Goal: Task Accomplishment & Management: Use online tool/utility

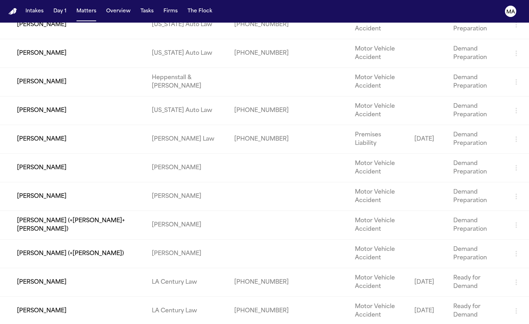
scroll to position [439, 0]
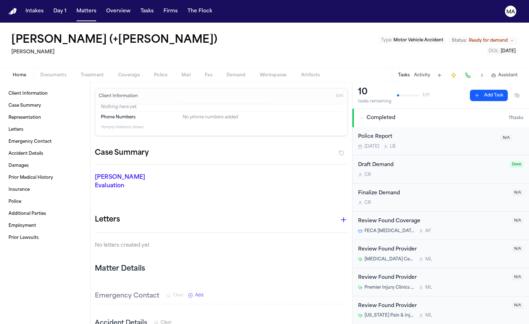
click at [508, 38] on span "Ready for demand" at bounding box center [488, 41] width 39 height 6
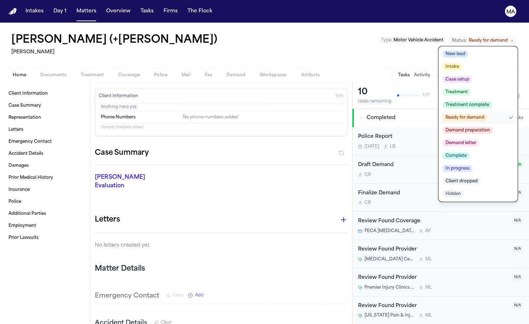
click at [479, 140] on span "Demand letter" at bounding box center [461, 143] width 36 height 7
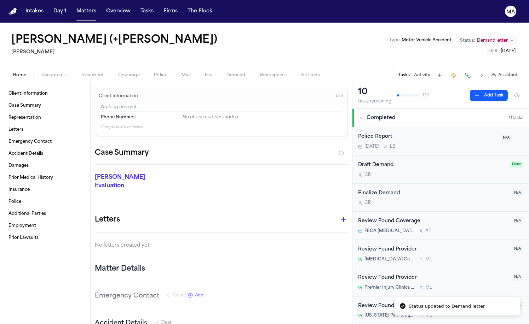
click at [286, 23] on div "Mario Reyes (+Josue Alanis) Luis A. Perez, P.C Type : Motor Vehicle Accident St…" at bounding box center [264, 45] width 529 height 45
click at [74, 5] on button "Matters" at bounding box center [86, 11] width 25 height 13
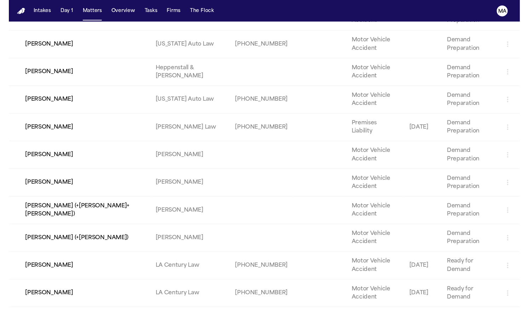
scroll to position [447, 0]
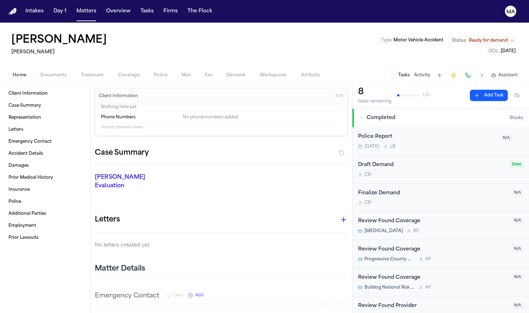
click at [508, 38] on span "Ready for demand" at bounding box center [488, 41] width 39 height 6
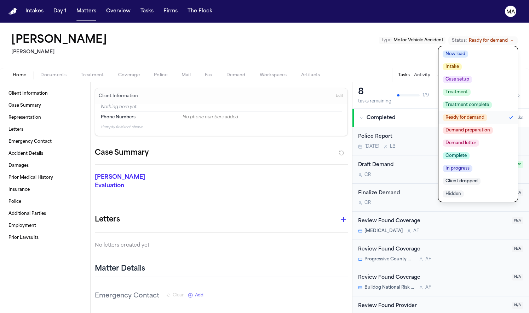
click at [479, 140] on span "Demand letter" at bounding box center [461, 143] width 36 height 7
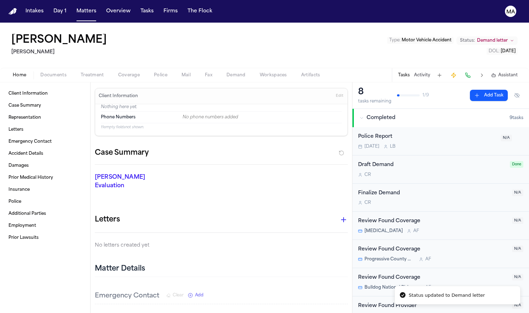
click at [284, 32] on div "Carlos Landeros Luis A. Perez, P.C Type : Motor Vehicle Accident Status: Demand…" at bounding box center [264, 45] width 529 height 45
click at [74, 8] on button "Matters" at bounding box center [86, 11] width 25 height 13
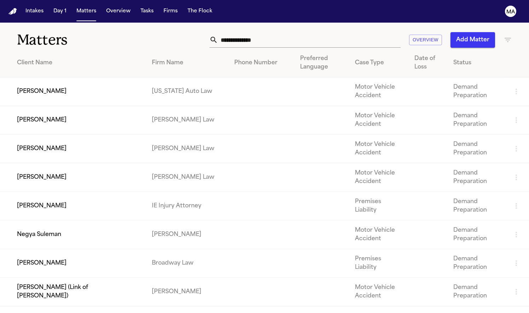
click at [182, 50] on th "Firm Name" at bounding box center [187, 63] width 82 height 29
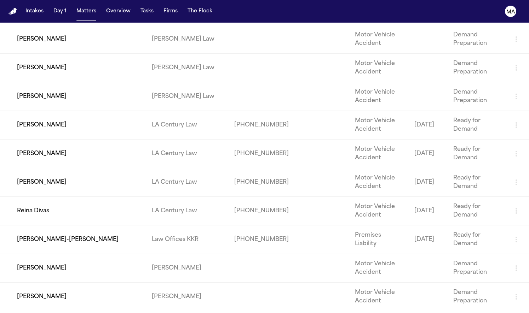
scroll to position [257, 0]
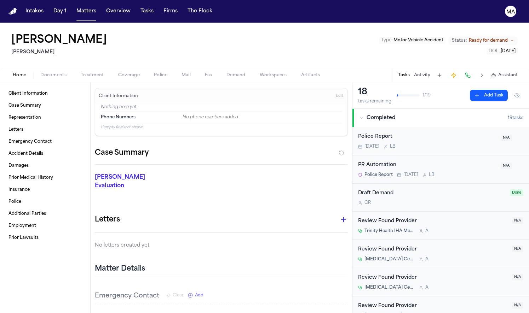
click at [507, 38] on span "Ready for demand" at bounding box center [488, 41] width 39 height 6
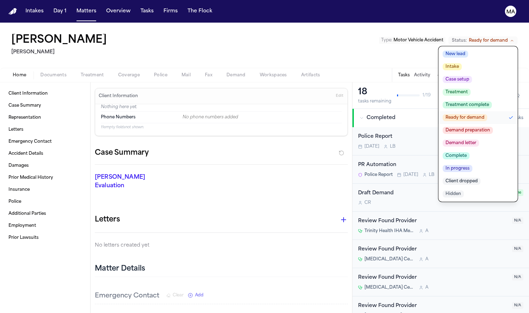
click at [479, 140] on span "Demand letter" at bounding box center [461, 143] width 36 height 7
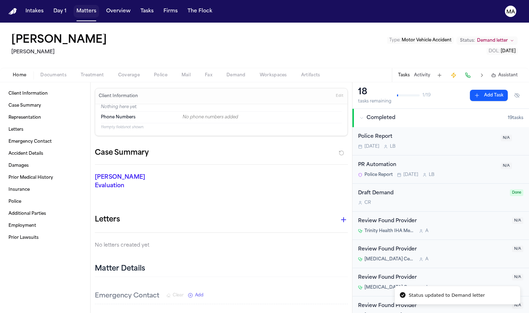
click at [74, 8] on button "Matters" at bounding box center [86, 11] width 25 height 13
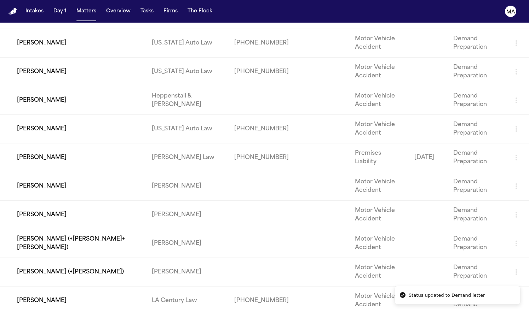
scroll to position [420, 0]
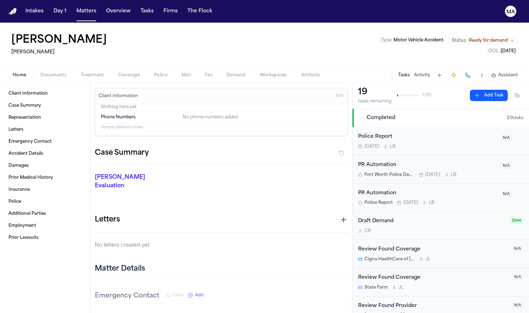
click at [508, 38] on span "Ready for demand" at bounding box center [488, 41] width 39 height 6
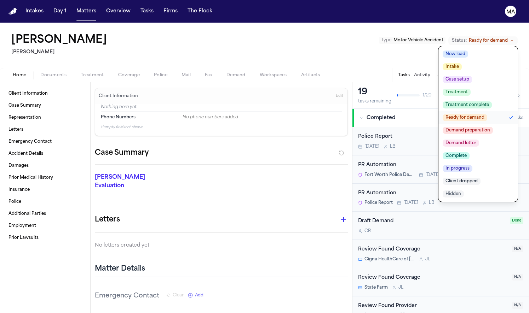
click at [479, 140] on span "Demand letter" at bounding box center [461, 143] width 36 height 7
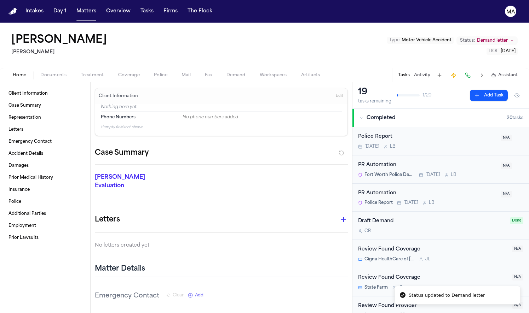
click at [59, 23] on div "Junior Casella Luis A. Perez, P.C Type : Motor Vehicle Accident Status: Demand …" at bounding box center [264, 45] width 529 height 45
click at [74, 5] on button "Matters" at bounding box center [86, 11] width 25 height 13
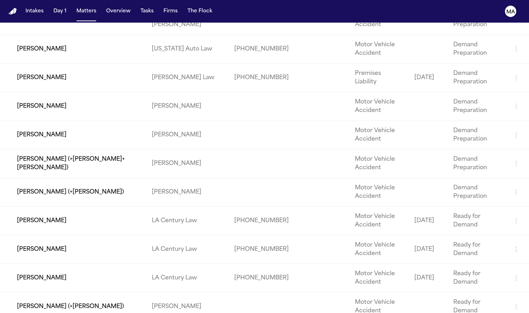
scroll to position [506, 0]
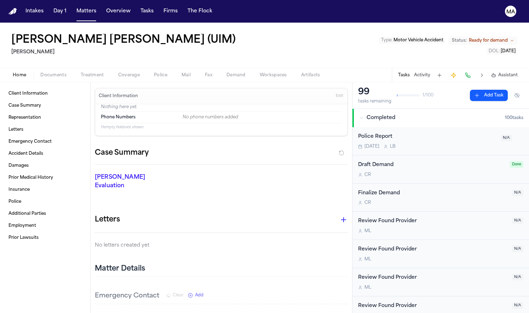
click at [508, 38] on span "Ready for demand" at bounding box center [488, 41] width 39 height 6
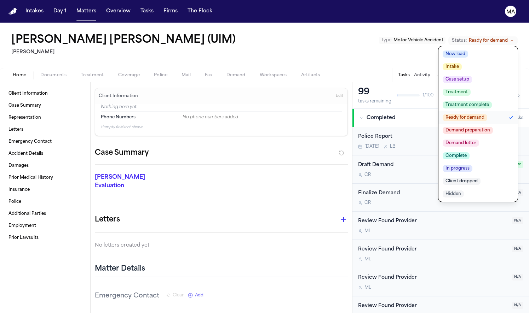
click at [479, 140] on span "Demand letter" at bounding box center [461, 143] width 36 height 7
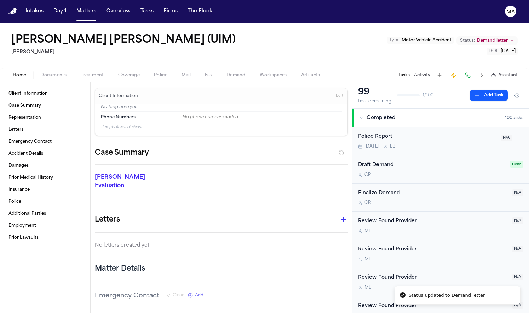
click at [308, 23] on div "Ethan Gomez Lara (UIM) Luis A. Perez, P.C Type : Motor Vehicle Accident Status:…" at bounding box center [264, 45] width 529 height 45
click at [74, 8] on button "Matters" at bounding box center [86, 11] width 25 height 13
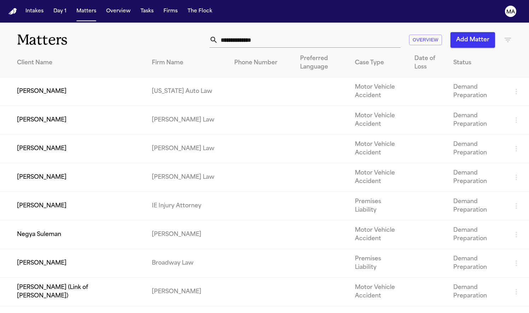
click at [183, 59] on div "Firm Name" at bounding box center [187, 63] width 71 height 8
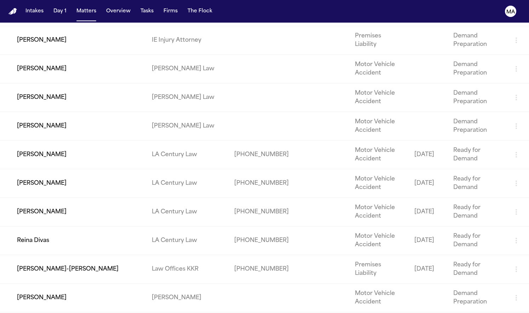
scroll to position [241, 0]
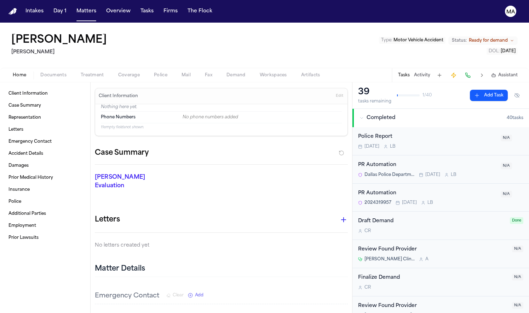
click at [497, 38] on span "Ready for demand" at bounding box center [488, 41] width 39 height 6
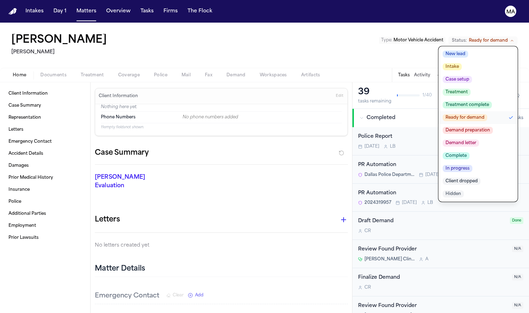
click at [479, 140] on span "Demand letter" at bounding box center [461, 143] width 36 height 7
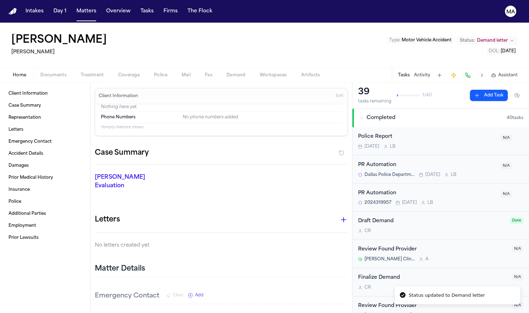
click at [263, 23] on div "Ismael Maldonado Luis A. Perez, P.C Type : Motor Vehicle Accident Status: Deman…" at bounding box center [264, 45] width 529 height 45
click at [74, 5] on button "Matters" at bounding box center [86, 11] width 25 height 13
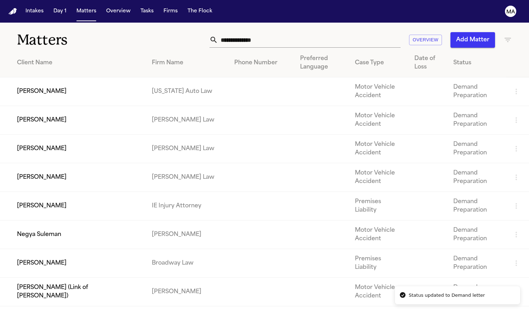
click at [178, 59] on div "Firm Name" at bounding box center [187, 63] width 71 height 8
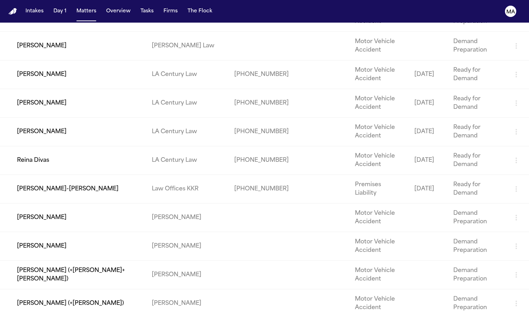
scroll to position [320, 0]
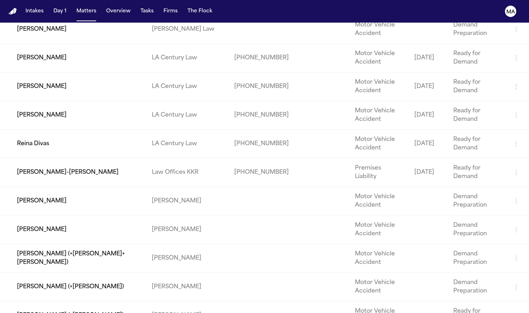
click at [123, 302] on td "[PERSON_NAME] (+[PERSON_NAME])" at bounding box center [73, 316] width 146 height 29
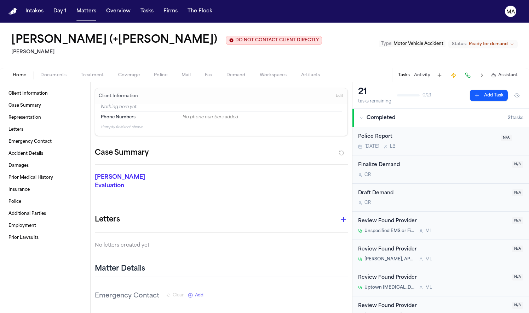
click at [493, 41] on span "Ready for demand" at bounding box center [488, 44] width 39 height 6
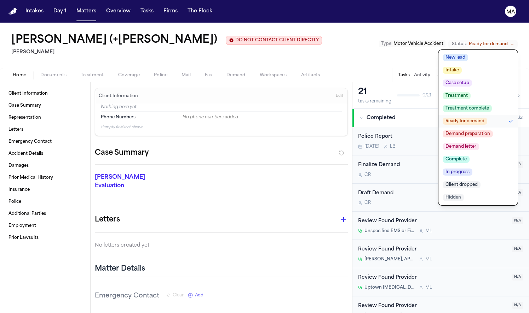
click at [479, 143] on span "Demand letter" at bounding box center [461, 146] width 36 height 7
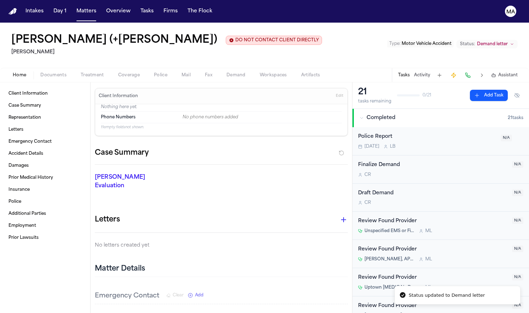
click at [288, 23] on div "Isela Fernandez (+Stephanie Fernandez) DO NOT CONTACT CLIENT DIRECTLY DO NOT CO…" at bounding box center [264, 45] width 529 height 45
click at [74, 9] on button "Matters" at bounding box center [86, 11] width 25 height 13
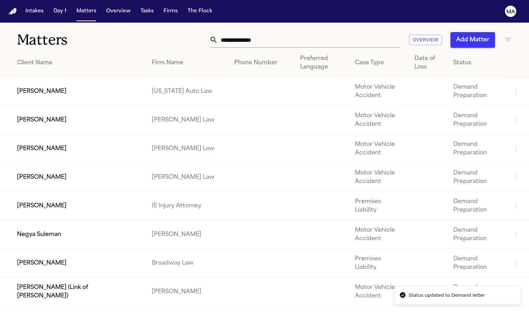
click at [176, 59] on div "Firm Name" at bounding box center [187, 63] width 71 height 8
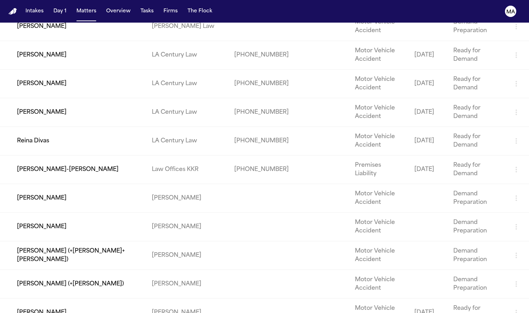
scroll to position [326, 0]
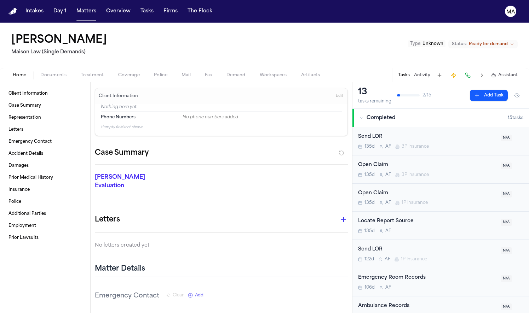
click at [504, 41] on span "Ready for demand" at bounding box center [488, 44] width 39 height 6
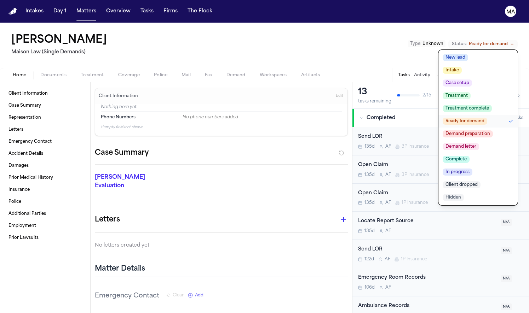
click at [479, 143] on span "Demand letter" at bounding box center [461, 146] width 36 height 7
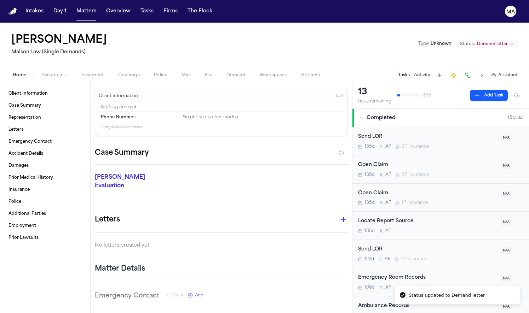
click at [91, 23] on div "Jessica Wheeler Maison Law (Single Demands) Type : Unknown Status: Demand letter" at bounding box center [264, 45] width 529 height 45
click at [74, 5] on button "Matters" at bounding box center [86, 11] width 25 height 13
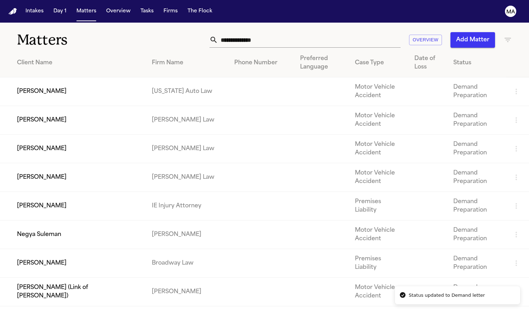
click at [170, 59] on div "Firm Name" at bounding box center [187, 63] width 71 height 8
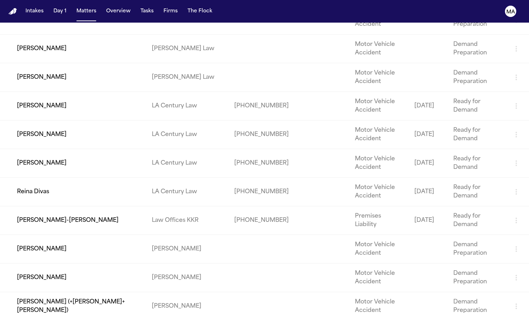
scroll to position [282, 0]
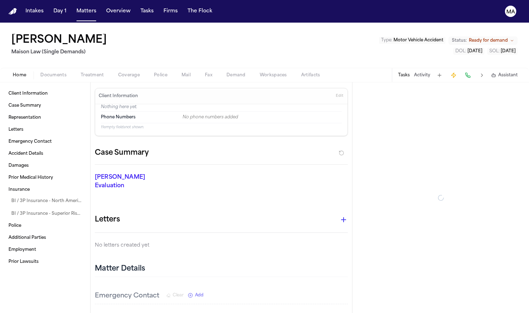
click at [508, 38] on span "Ready for demand" at bounding box center [488, 41] width 39 height 6
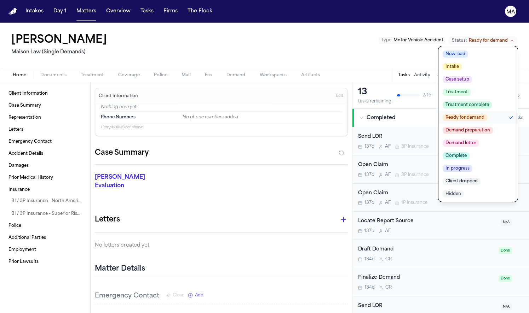
click at [479, 140] on span "Demand letter" at bounding box center [461, 143] width 36 height 7
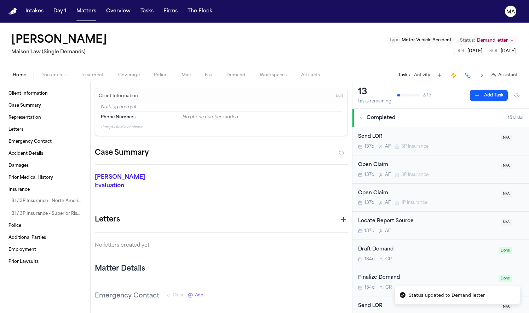
click at [134, 23] on div "Jorge Figueroa Maison Law (Single Demands) Type : Motor Vehicle Accident Status…" at bounding box center [264, 45] width 529 height 45
click at [74, 9] on button "Matters" at bounding box center [86, 11] width 25 height 13
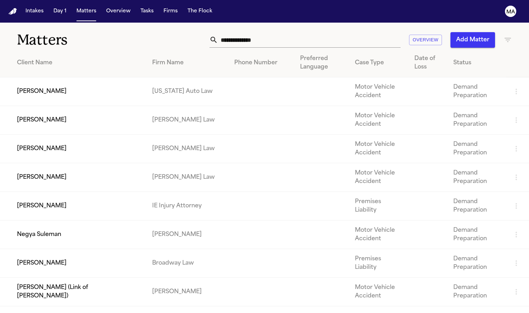
click at [176, 49] on th "Firm Name" at bounding box center [187, 63] width 82 height 29
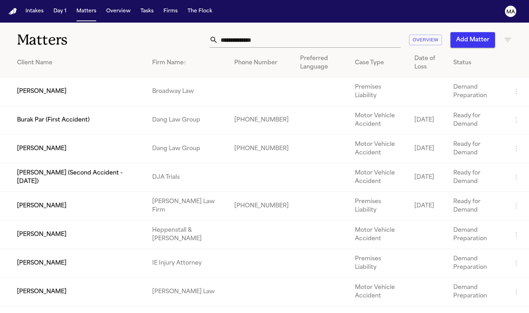
click at [120, 77] on td "[PERSON_NAME]" at bounding box center [73, 91] width 146 height 29
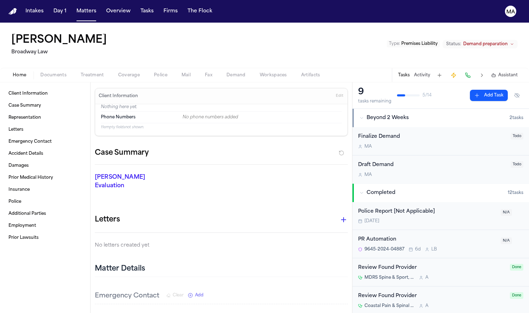
click at [507, 41] on span "Demand preparation" at bounding box center [485, 44] width 45 height 6
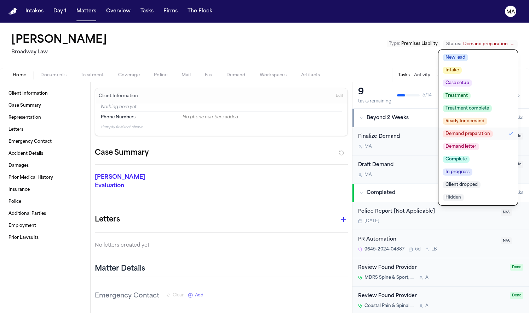
click at [479, 143] on span "Demand letter" at bounding box center [461, 146] width 36 height 7
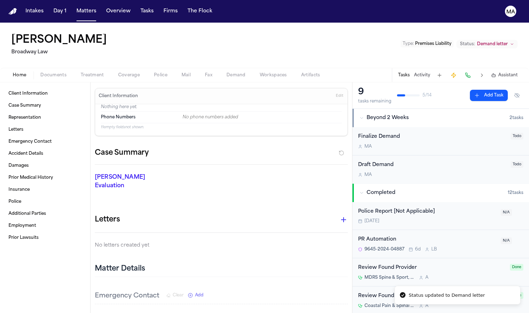
click at [134, 32] on div "Christopher Gio Broadway Law Type : Premises Liability Status: Demand letter" at bounding box center [264, 45] width 529 height 45
click at [52, 3] on nav "Intakes Day 1 Matters Overview Tasks Firms The Flock MA" at bounding box center [264, 11] width 529 height 23
click at [74, 5] on button "Matters" at bounding box center [86, 11] width 25 height 13
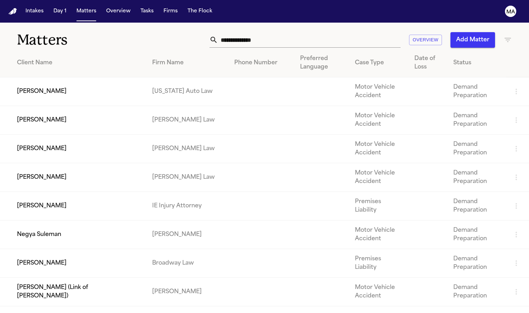
click at [176, 59] on div "Firm Name" at bounding box center [187, 63] width 71 height 8
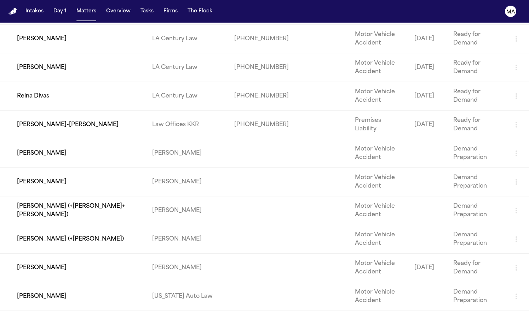
scroll to position [328, 0]
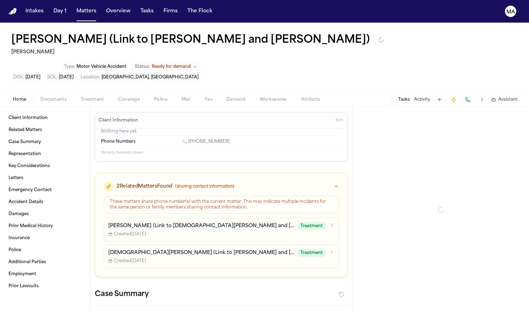
type textarea "*"
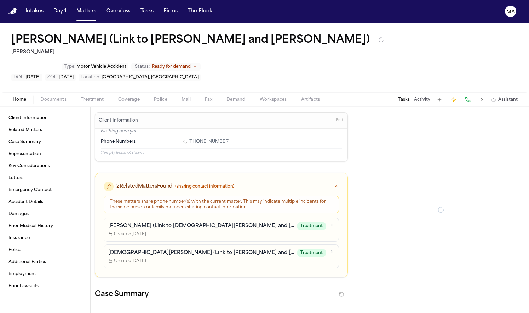
type textarea "*"
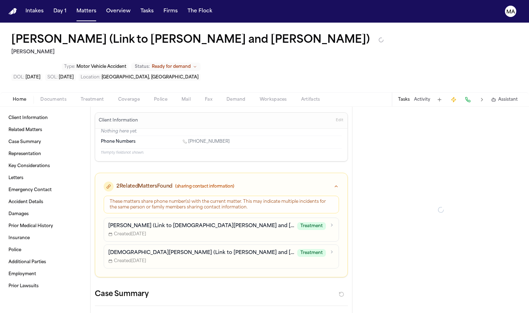
type textarea "*"
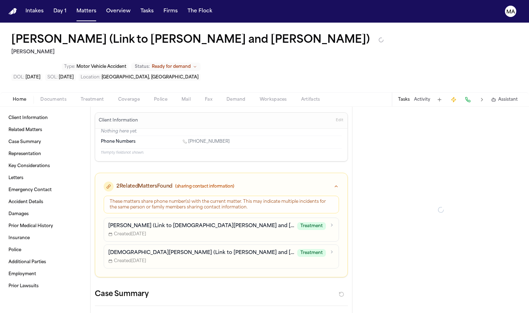
type textarea "*"
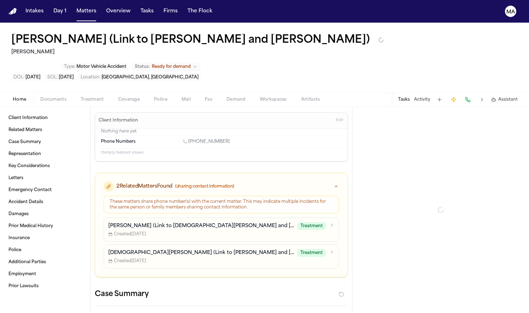
type textarea "*"
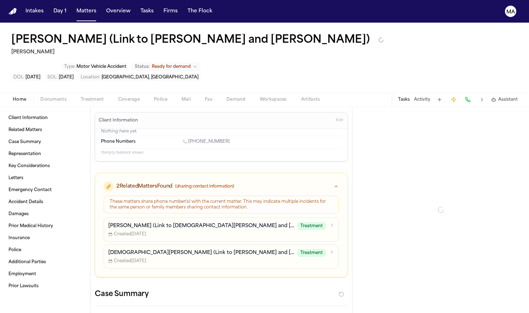
type textarea "*"
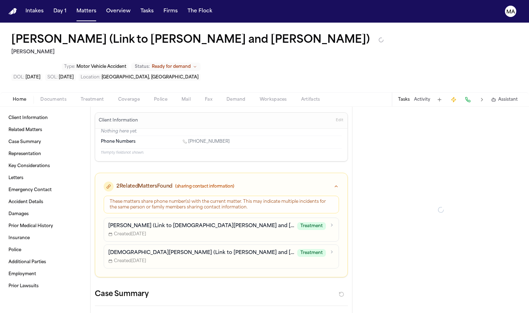
type textarea "*"
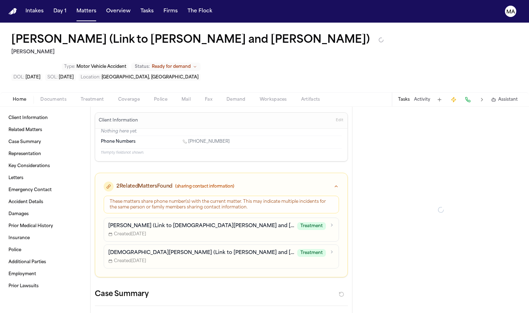
type textarea "*"
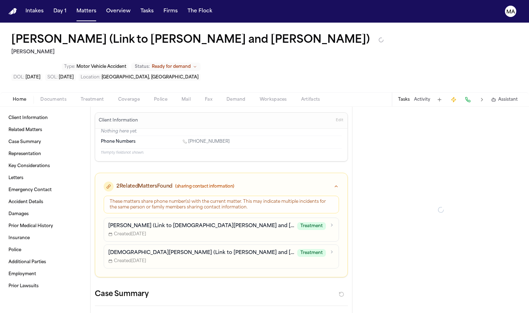
type textarea "*"
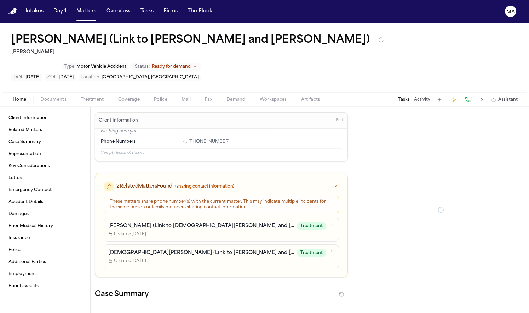
type textarea "*"
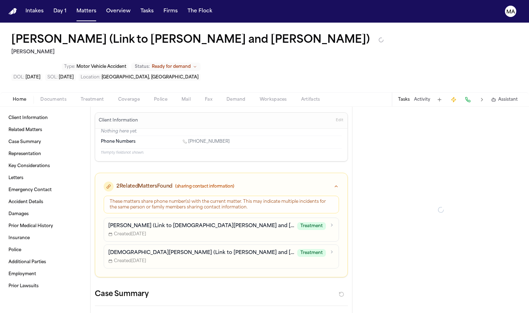
type textarea "*"
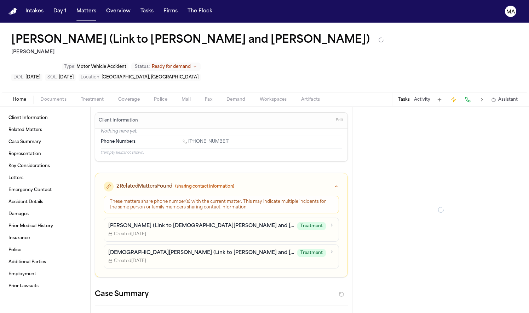
type textarea "*"
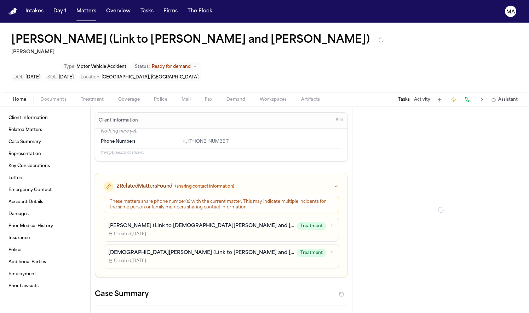
type textarea "*"
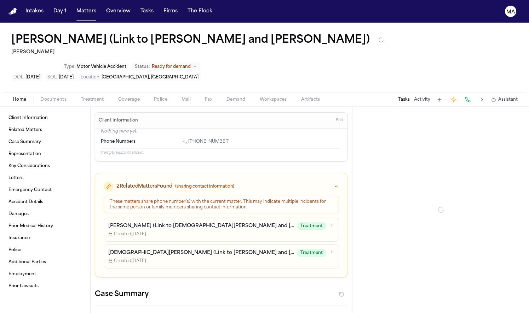
type textarea "*"
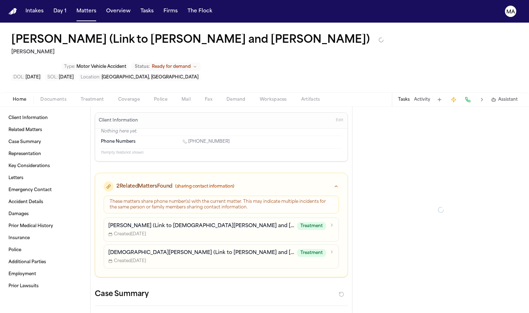
type textarea "*"
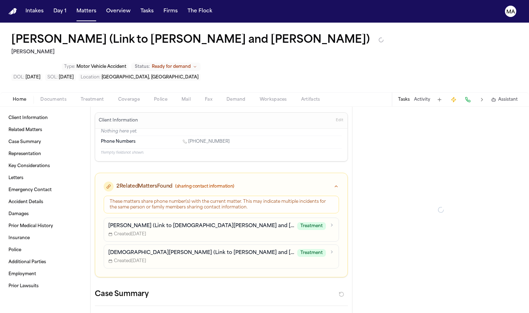
type textarea "*"
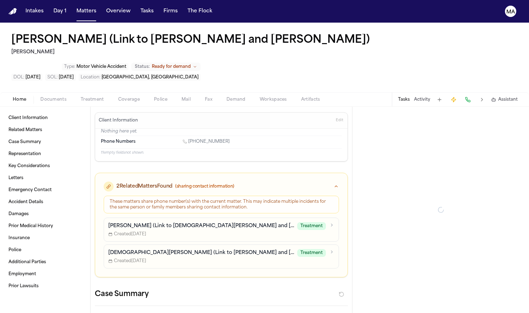
type textarea "*"
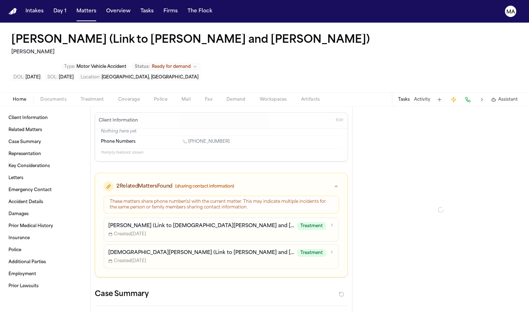
type textarea "*"
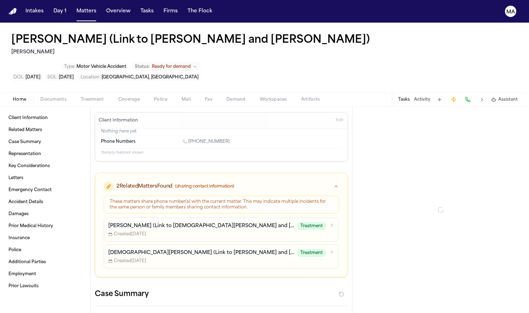
type textarea "*"
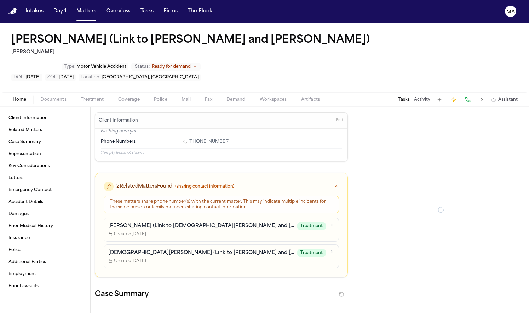
type textarea "*"
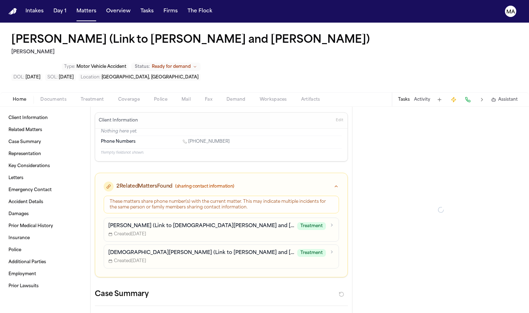
type textarea "*"
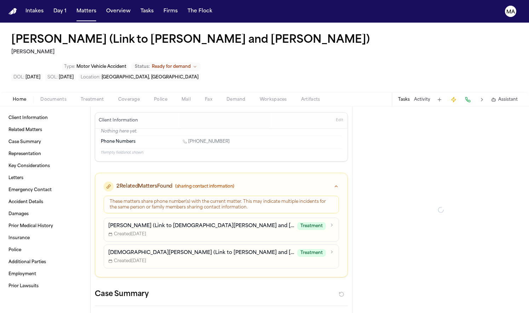
type textarea "*"
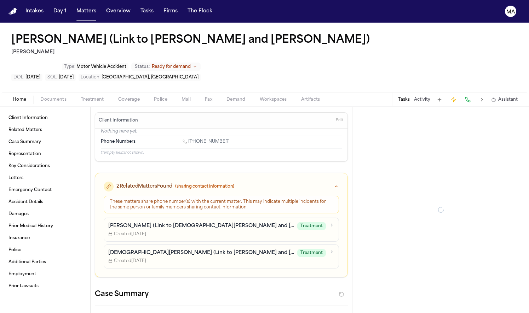
type textarea "*"
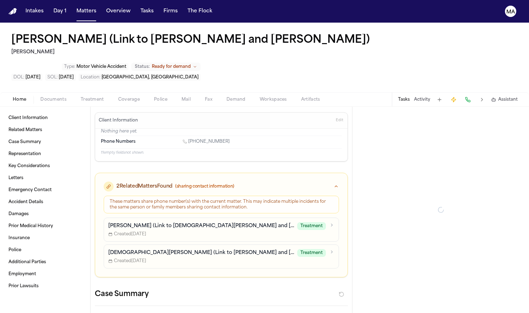
type textarea "*"
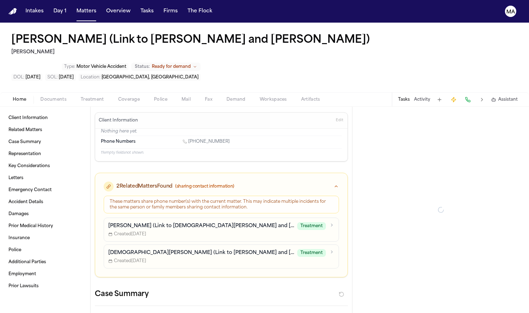
type textarea "*"
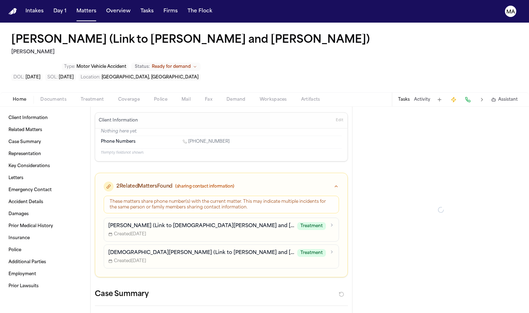
type textarea "*"
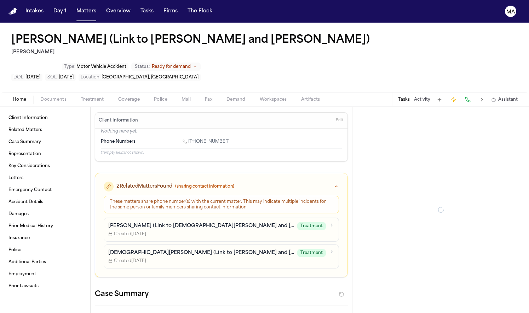
type textarea "*"
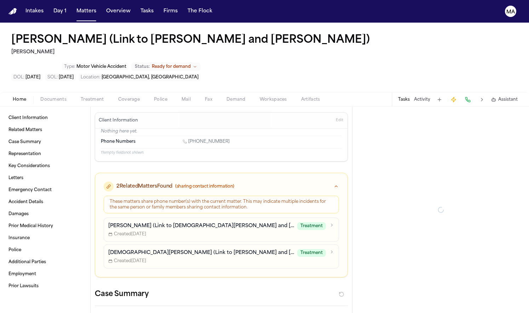
type textarea "*"
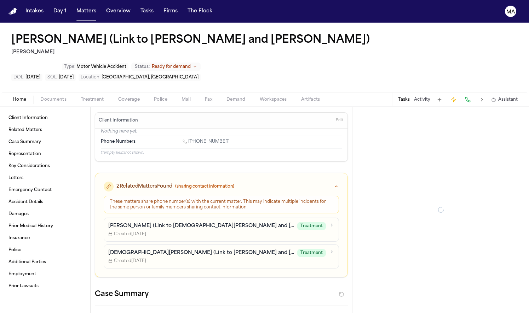
type textarea "*"
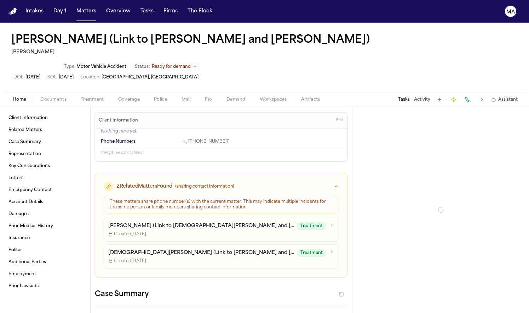
type textarea "*"
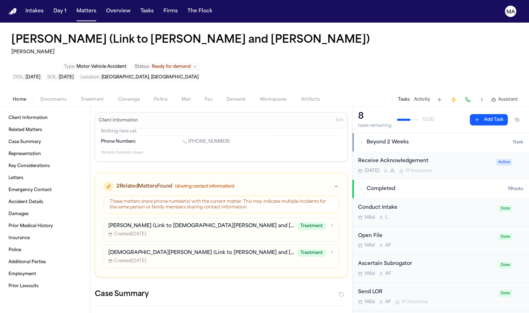
type textarea "*"
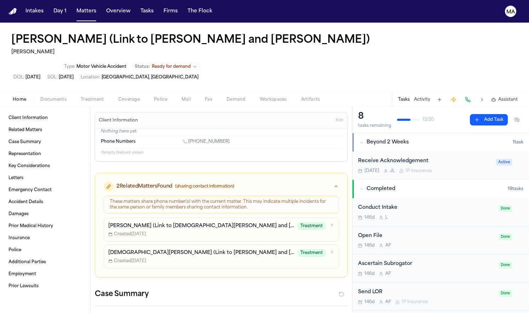
type textarea "*"
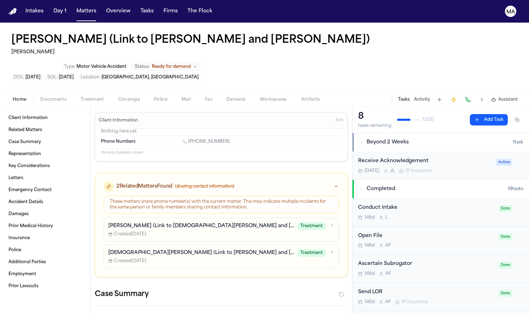
type textarea "*"
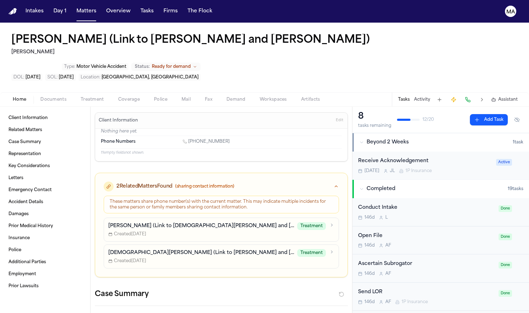
type textarea "*"
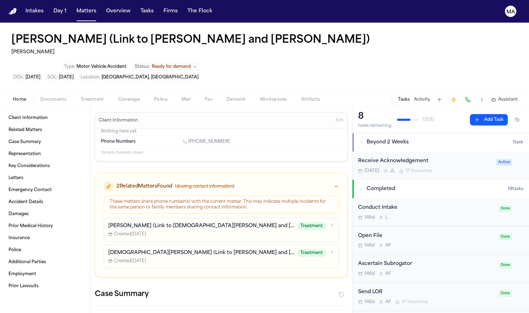
type textarea "*"
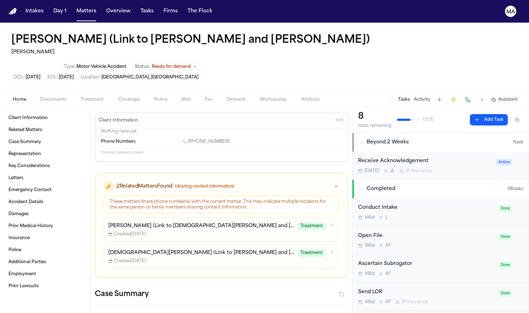
type textarea "*"
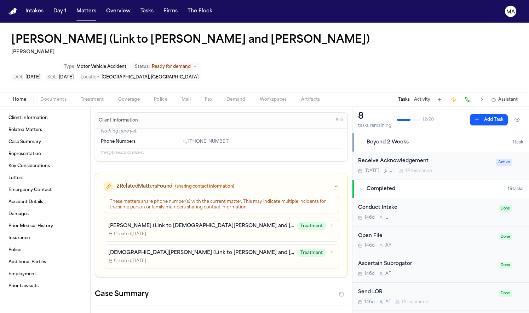
type textarea "*"
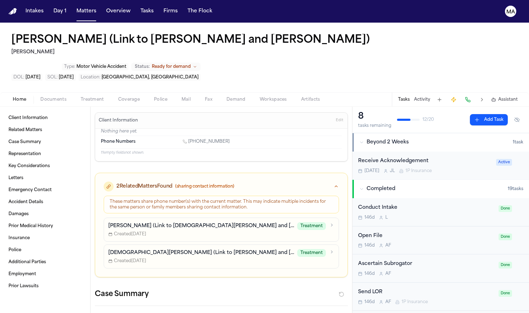
type textarea "*"
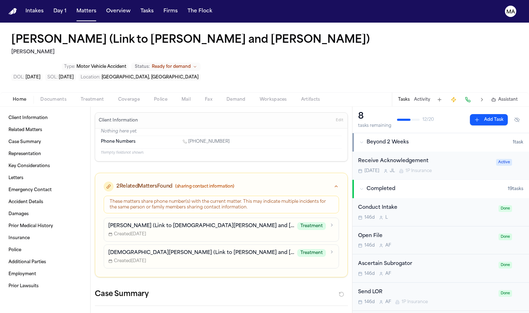
type textarea "*"
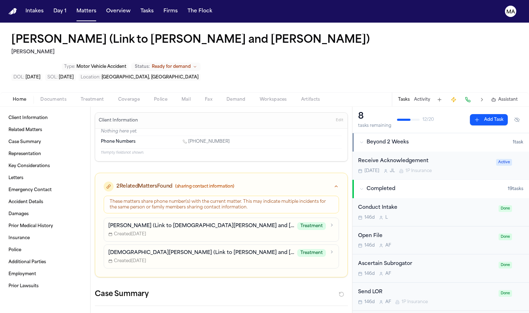
type textarea "*"
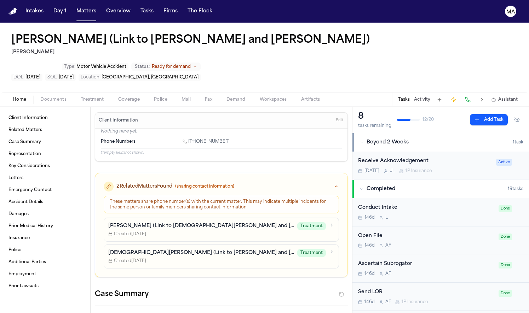
click at [40, 97] on span "Documents" at bounding box center [53, 100] width 26 height 6
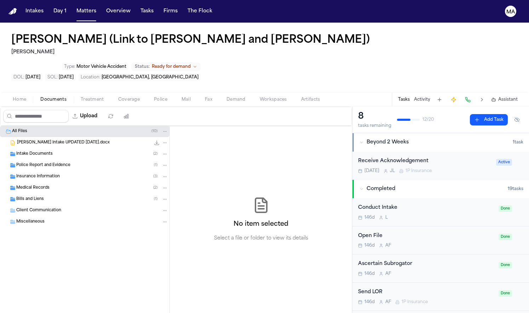
click at [59, 196] on div "Bills and Liens ( 1 )" at bounding box center [92, 199] width 152 height 6
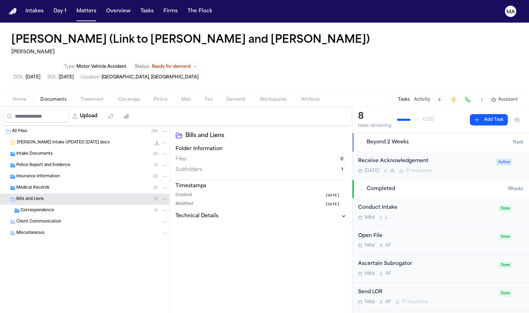
click at [56, 208] on div "Correspondence ( 1 )" at bounding box center [95, 211] width 148 height 6
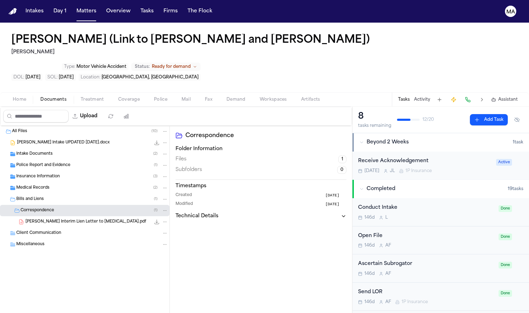
click at [50, 219] on span "C. Howard Interim Lien Letter to HMS.pdf" at bounding box center [85, 222] width 121 height 6
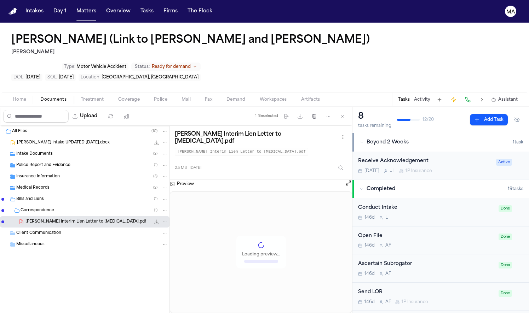
click at [57, 183] on div "Medical Records ( 2 )" at bounding box center [84, 188] width 169 height 11
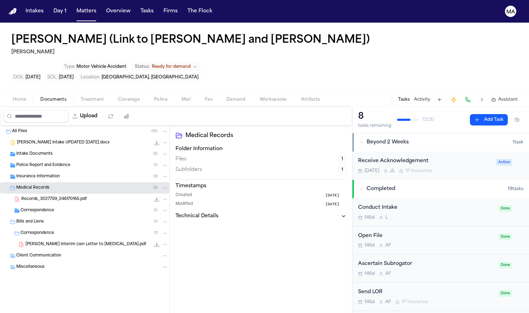
click at [57, 194] on div "Records_3027759_246170165.pdf 4.6 MB • PDF" at bounding box center [84, 199] width 169 height 11
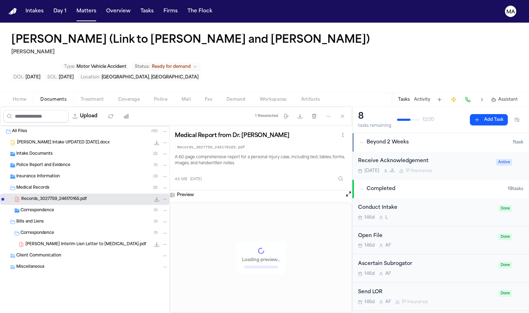
click at [51, 208] on div "Correspondence ( 1 )" at bounding box center [95, 211] width 148 height 6
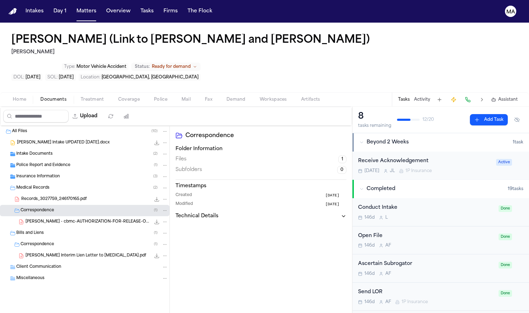
click at [48, 219] on span "C. Howard - cbmc-AUTHORIZATION-FOR-RELEASE-OF-RECORDS-updated-May-2020.pdf" at bounding box center [87, 222] width 125 height 6
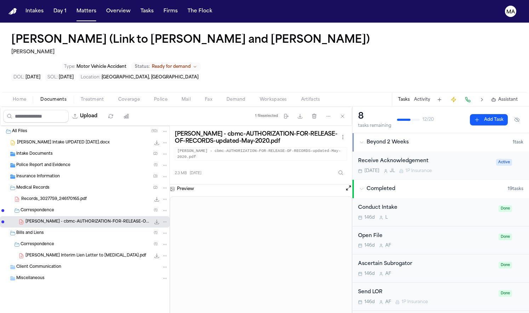
click at [40, 174] on span "Insurance Information" at bounding box center [38, 177] width 44 height 6
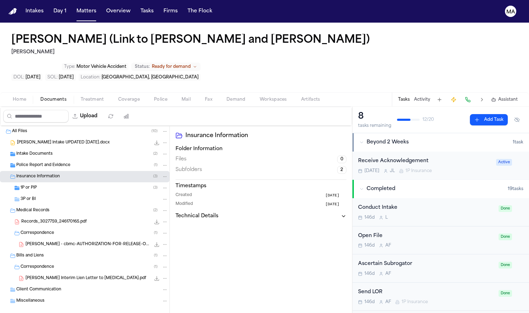
click at [45, 185] on div "1P or PIP ( 3 )" at bounding box center [95, 188] width 148 height 6
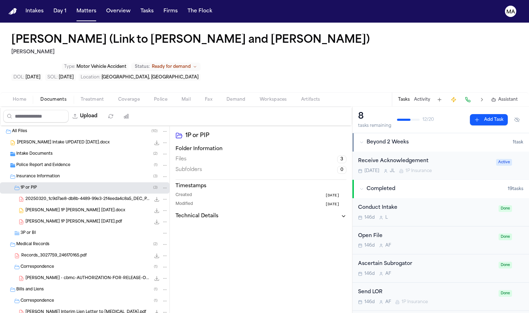
click at [49, 194] on div "20250320_1c9d7ae8-db8b-4489-99e3-2f4eeda4c8a5_DEC_PAGE-3.pdf.pdf 66.5 KB • PDF" at bounding box center [84, 199] width 169 height 11
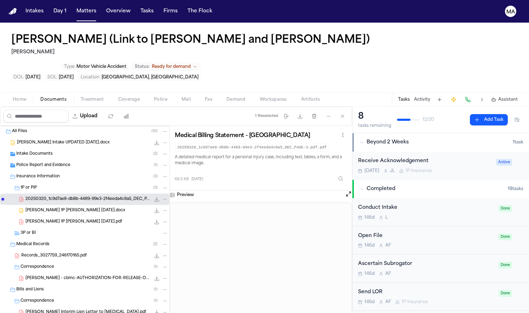
click at [49, 219] on span "C. Howard 1P LOR 4-9-25.pdf" at bounding box center [73, 222] width 97 height 6
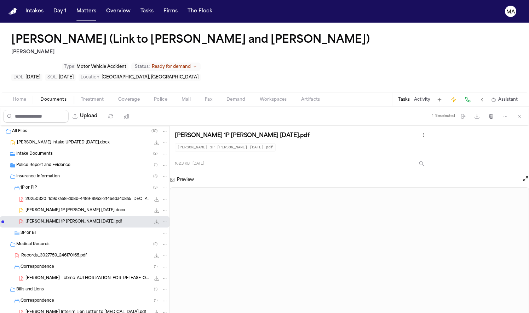
click at [191, 64] on span "Ready for demand" at bounding box center [171, 67] width 39 height 6
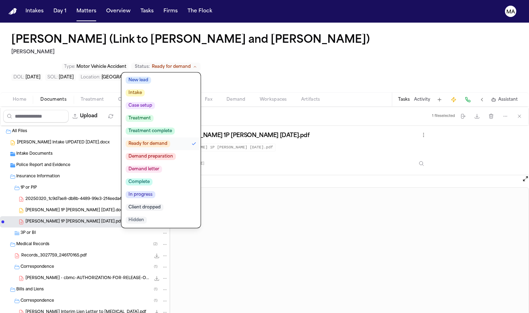
click at [175, 128] on span "Treatment complete" at bounding box center [150, 131] width 49 height 7
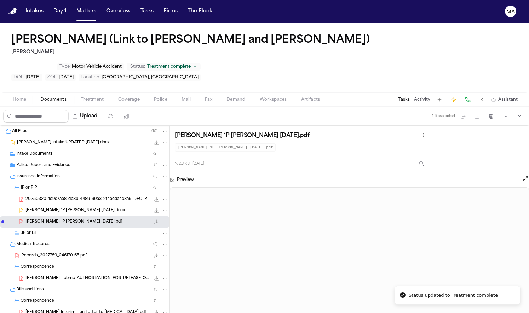
click at [332, 23] on div "Cameron Howard (Link to Fajah Brown and Christen Alexander) Mohamed K Ahmed Typ…" at bounding box center [264, 58] width 529 height 70
click at [74, 7] on button "Matters" at bounding box center [86, 11] width 25 height 13
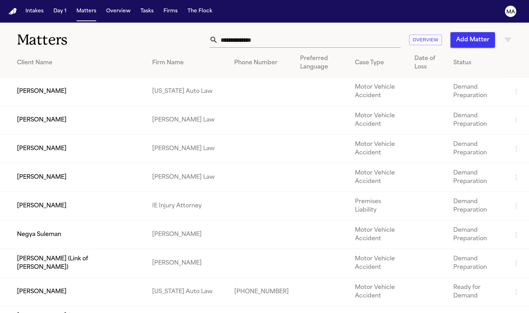
click at [180, 59] on div "Firm Name" at bounding box center [187, 63] width 71 height 8
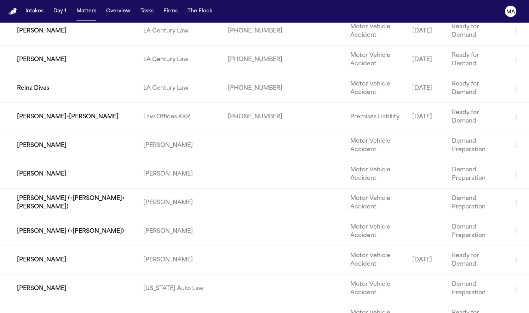
scroll to position [347, 0]
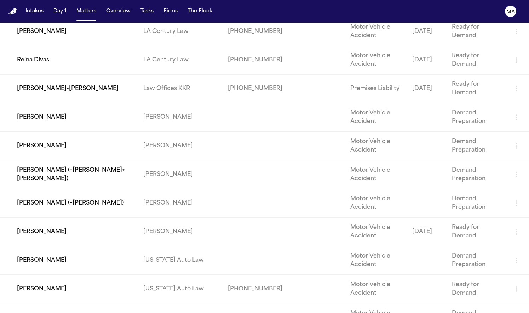
click at [85, 247] on td "[PERSON_NAME]" at bounding box center [69, 261] width 138 height 29
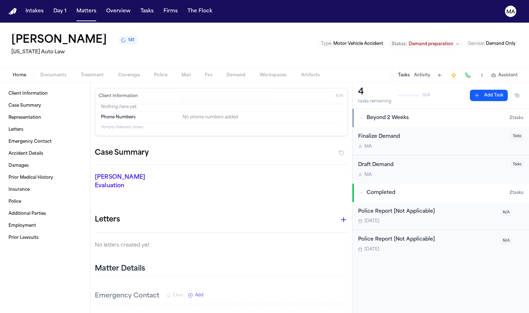
click at [128, 38] on span "141" at bounding box center [131, 41] width 6 height 6
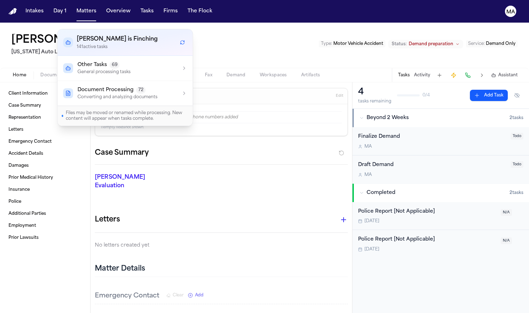
click at [89, 23] on div "Lakalia Russell 141 Michigan Auto Law Type : Motor Vehicle Accident Status: Dem…" at bounding box center [264, 45] width 529 height 45
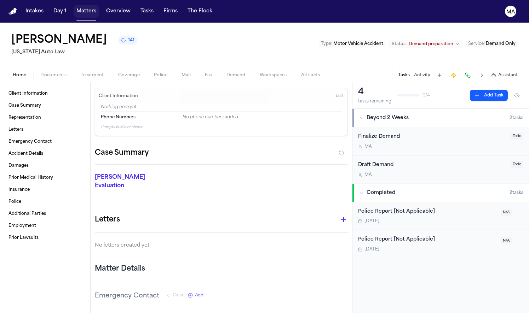
click at [74, 8] on button "Matters" at bounding box center [86, 11] width 25 height 13
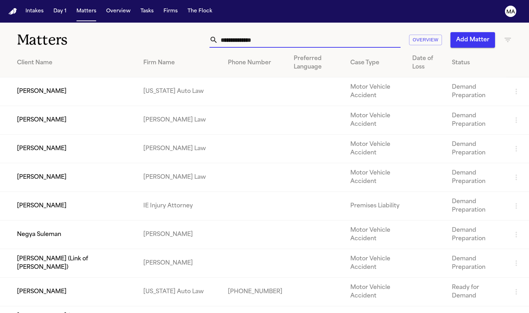
click at [327, 32] on input "text" at bounding box center [309, 40] width 183 height 16
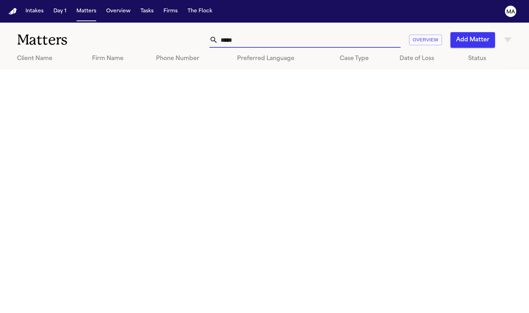
click at [507, 36] on icon "button" at bounding box center [507, 40] width 8 height 8
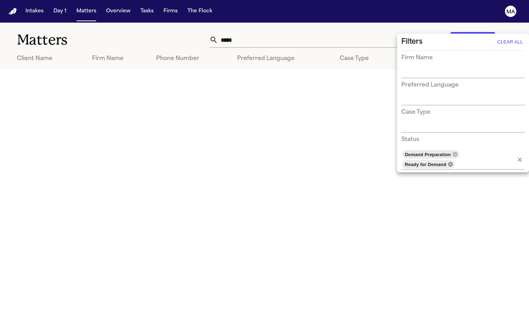
click at [453, 162] on icon at bounding box center [451, 165] width 6 height 6
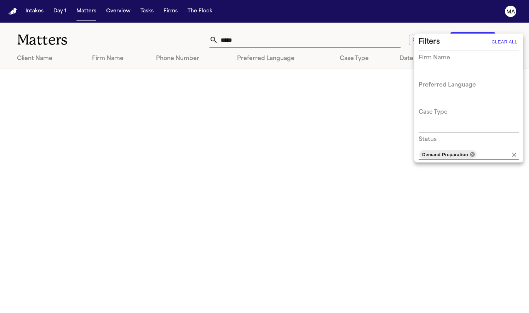
click at [470, 152] on icon at bounding box center [472, 154] width 5 height 5
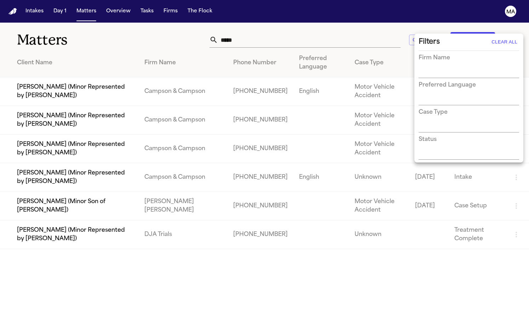
click at [283, 180] on div at bounding box center [264, 156] width 529 height 313
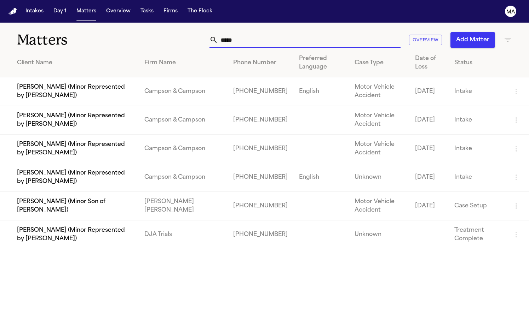
click at [335, 32] on input "****" at bounding box center [309, 40] width 183 height 16
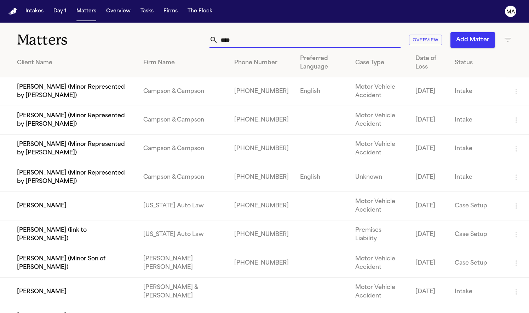
drag, startPoint x: 335, startPoint y: 27, endPoint x: 71, endPoint y: 141, distance: 288.0
click at [71, 192] on td "[PERSON_NAME]" at bounding box center [69, 206] width 138 height 29
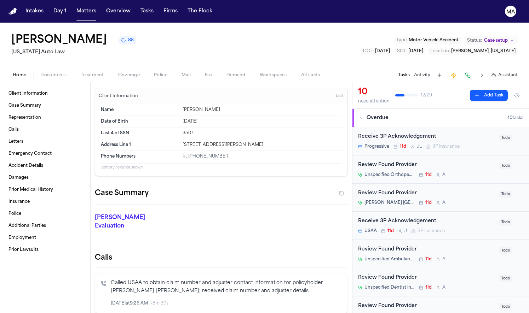
click at [128, 38] on span "88" at bounding box center [131, 41] width 6 height 6
click at [162, 24] on div "Anthony Irby 88 Michigan Auto Law Type : Motor Vehicle Accident Status: Case se…" at bounding box center [264, 45] width 529 height 45
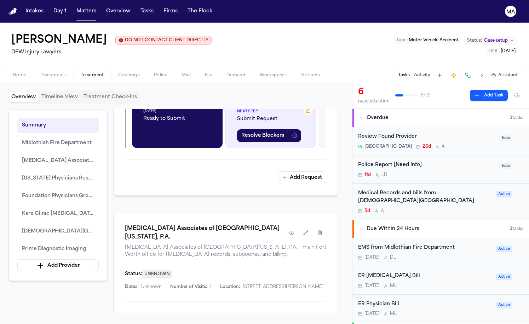
scroll to position [723, 0]
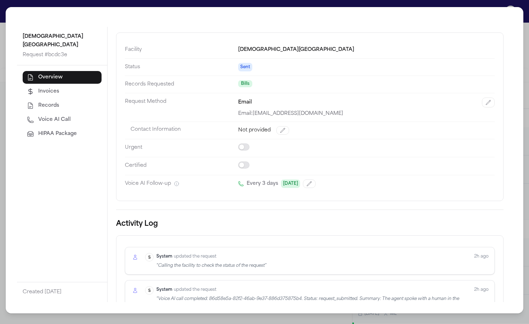
scroll to position [26, 0]
click at [51, 4] on div "Methodist Midlothian Medical Center Request # bcdc3e Overview Invoices Records …" at bounding box center [264, 162] width 529 height 324
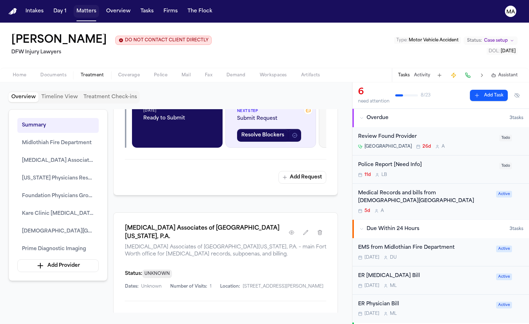
click at [74, 7] on button "Matters" at bounding box center [86, 11] width 25 height 13
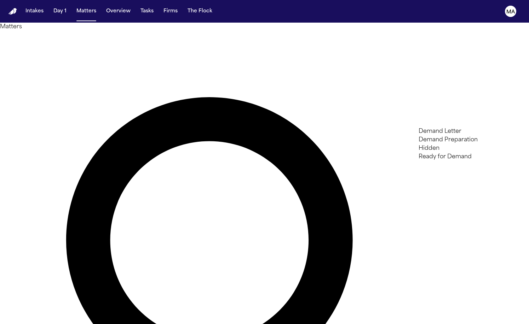
type input "***"
click at [443, 140] on li "Demand Preparation" at bounding box center [469, 140] width 100 height 8
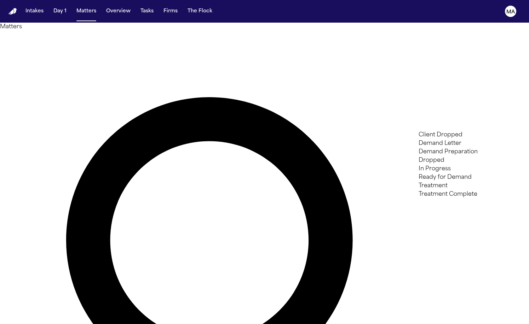
type input "****"
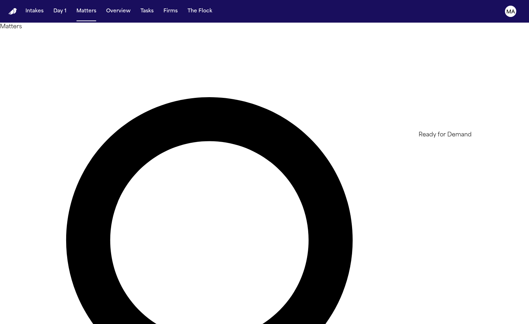
click at [456, 139] on li "Ready for Demand" at bounding box center [469, 135] width 100 height 8
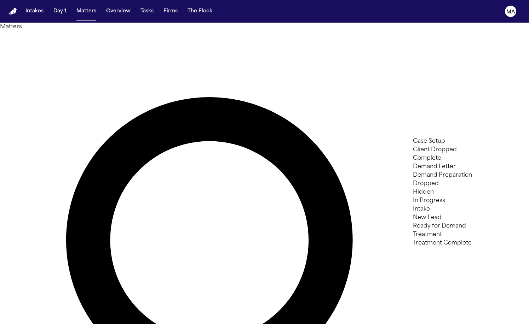
click at [158, 324] on div at bounding box center [264, 324] width 529 height 0
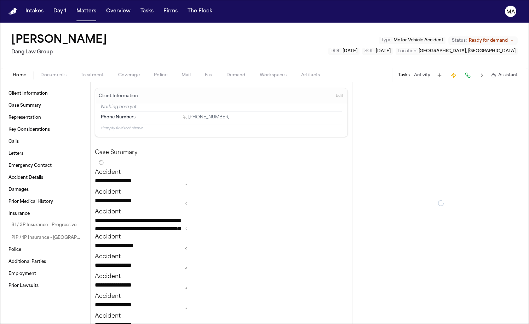
click at [494, 38] on span "Ready for demand" at bounding box center [488, 41] width 39 height 6
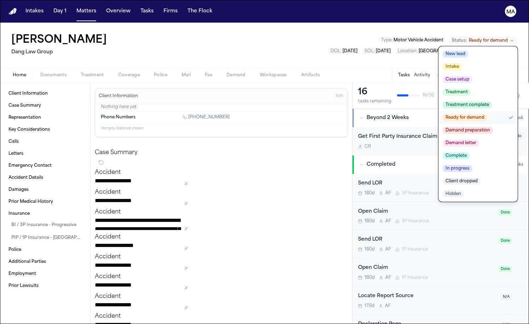
click at [479, 140] on span "Demand letter" at bounding box center [461, 143] width 36 height 7
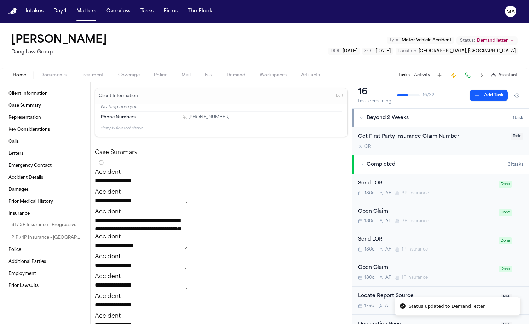
click at [253, 68] on div "Home Documents Treatment Coverage Police Mail Fax Demand Workspaces Artifacts T…" at bounding box center [264, 75] width 529 height 14
click at [74, 8] on button "Matters" at bounding box center [86, 11] width 25 height 13
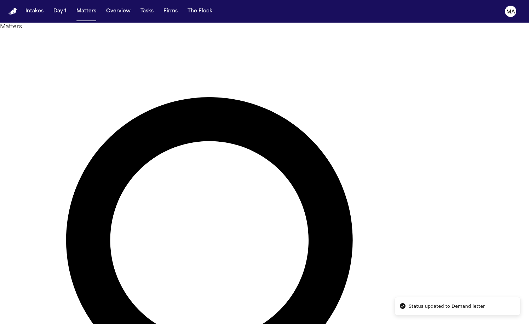
type input "***"
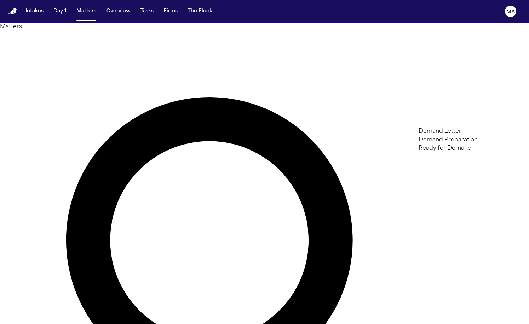
click at [463, 131] on li "Demand Letter" at bounding box center [469, 131] width 100 height 8
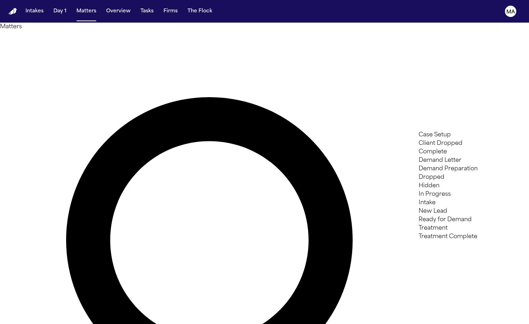
click at [221, 324] on div at bounding box center [264, 324] width 529 height 0
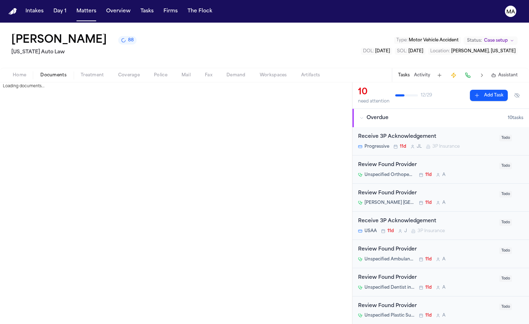
click at [41, 73] on span "Documents" at bounding box center [53, 76] width 26 height 6
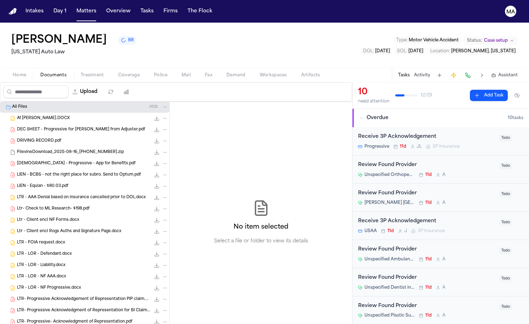
click at [118, 36] on button "88" at bounding box center [127, 40] width 18 height 8
click at [122, 23] on div "Anthony Irby 88 Michigan Auto Law Type : Motor Vehicle Accident Status: Case se…" at bounding box center [264, 45] width 529 height 45
click at [151, 33] on div "Anthony Irby 83 Michigan Auto Law Type : Motor Vehicle Accident Status: Case se…" at bounding box center [264, 45] width 529 height 45
click at [170, 102] on div "No item selected Select a file or folder to view its details" at bounding box center [261, 223] width 182 height 242
click at [74, 6] on button "Matters" at bounding box center [86, 11] width 25 height 13
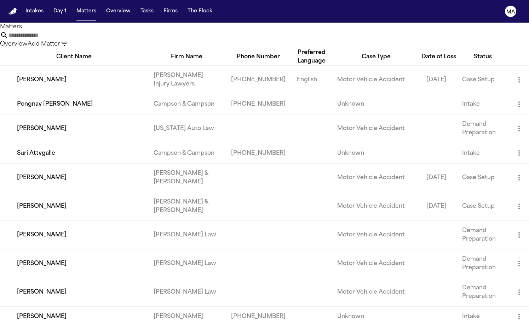
click at [65, 33] on input "text" at bounding box center [36, 35] width 57 height 8
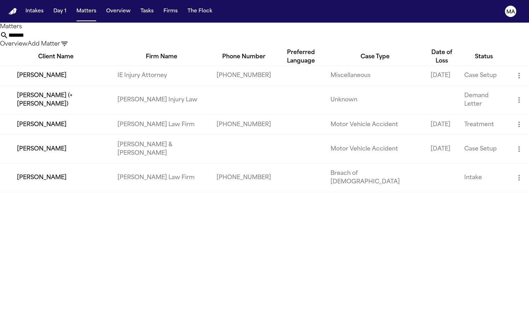
type input "*******"
drag, startPoint x: 357, startPoint y: 33, endPoint x: 111, endPoint y: 56, distance: 247.3
click at [112, 65] on td "IE Injury Attorney" at bounding box center [161, 75] width 99 height 20
click at [68, 65] on td "[PERSON_NAME]" at bounding box center [56, 75] width 112 height 20
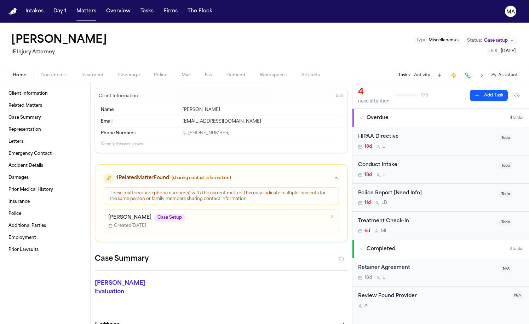
click at [40, 73] on span "Documents" at bounding box center [53, 76] width 26 height 6
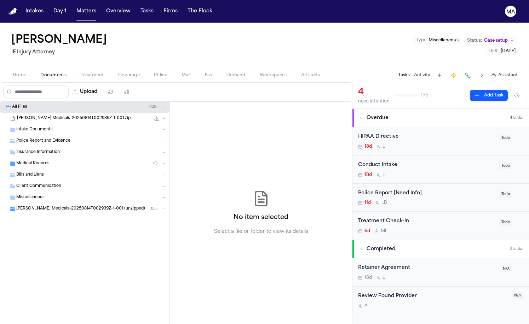
click at [56, 161] on div "Medical Records ( 2 )" at bounding box center [92, 164] width 152 height 6
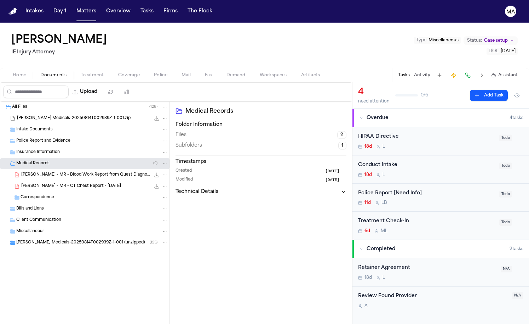
click at [45, 240] on span "Jeff Medicals-20250814T002939Z-1-001 (unzipped)" at bounding box center [80, 243] width 129 height 6
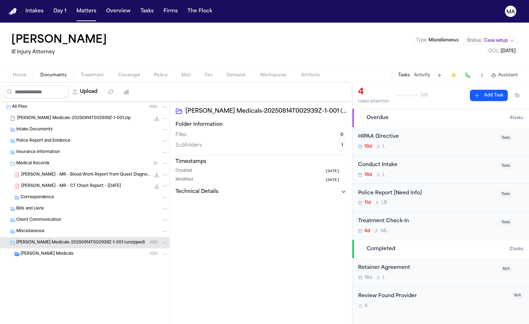
click at [48, 251] on div "Jeff Medicals ( 125 )" at bounding box center [95, 254] width 148 height 6
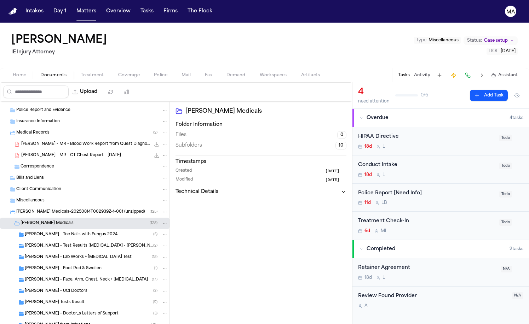
scroll to position [30, 0]
click at [61, 233] on span "Jeff - Toe Nails with Fungus 2024" at bounding box center [71, 236] width 93 height 6
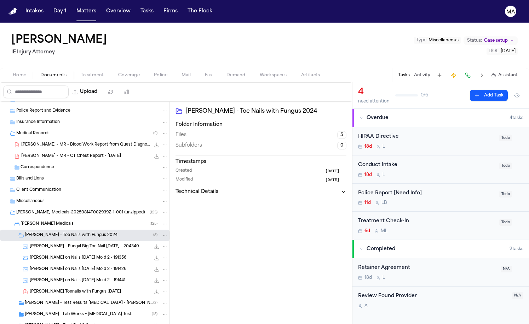
click at [62, 289] on span "Jeff Powell_s Toenails with Fungus Thur Jun 27 2024" at bounding box center [75, 292] width 91 height 6
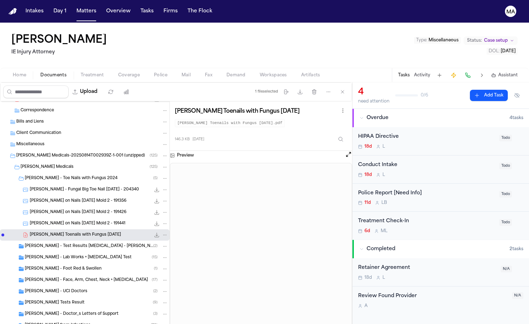
scroll to position [87, 0]
click at [45, 241] on div "Jeff - Test Results Allergist - Dr. Alfred Moon 2025 ( 2 )" at bounding box center [84, 246] width 169 height 11
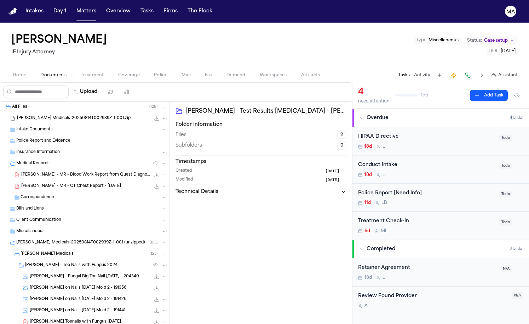
scroll to position [0, 0]
click at [192, 146] on div "Jeff - Test Results Allergist - Dr. Alfred Moon 2025 Folder Information Files 2…" at bounding box center [261, 223] width 182 height 242
click at [74, 6] on button "Matters" at bounding box center [86, 11] width 25 height 13
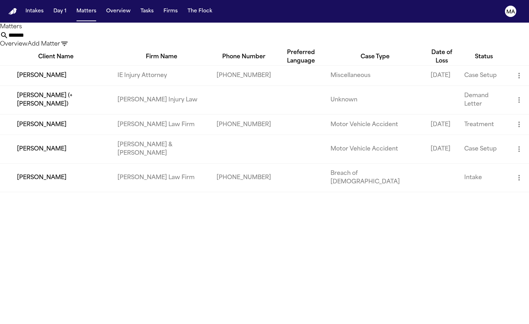
drag, startPoint x: 343, startPoint y: 31, endPoint x: 288, endPoint y: 29, distance: 55.2
click at [288, 31] on div "******* Overview Add Matter" at bounding box center [264, 39] width 529 height 17
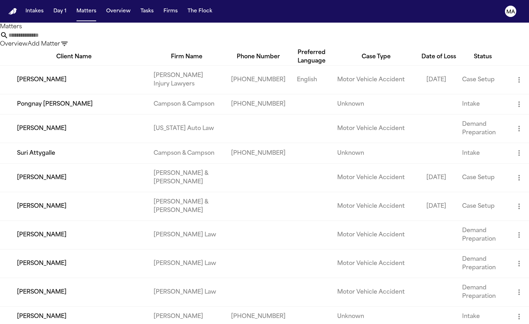
click at [69, 40] on icon "button" at bounding box center [64, 44] width 8 height 8
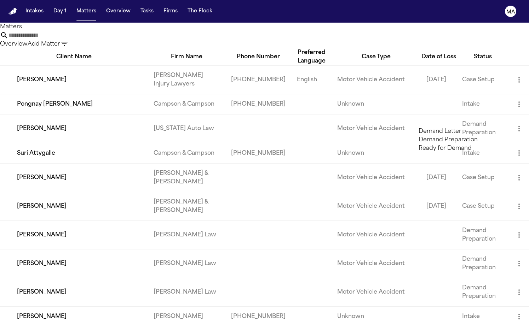
type input "******"
click at [449, 153] on li "Ready for Demand" at bounding box center [469, 148] width 100 height 8
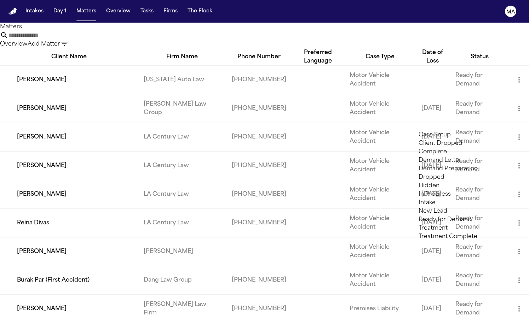
click at [253, 324] on div at bounding box center [264, 324] width 529 height 0
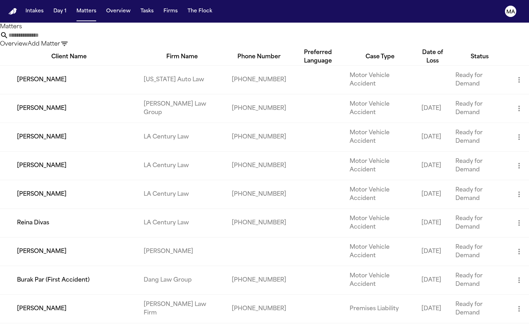
click at [103, 295] on td "[PERSON_NAME]" at bounding box center [69, 309] width 138 height 29
click at [121, 180] on td "[PERSON_NAME]" at bounding box center [69, 194] width 138 height 29
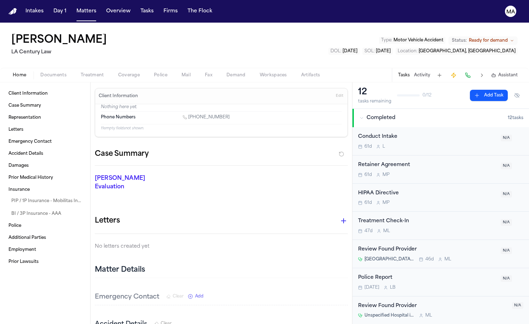
click at [508, 38] on span "Ready for demand" at bounding box center [488, 41] width 39 height 6
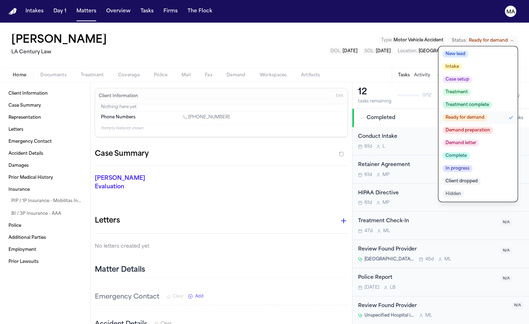
click at [479, 140] on span "Demand letter" at bounding box center [461, 143] width 36 height 7
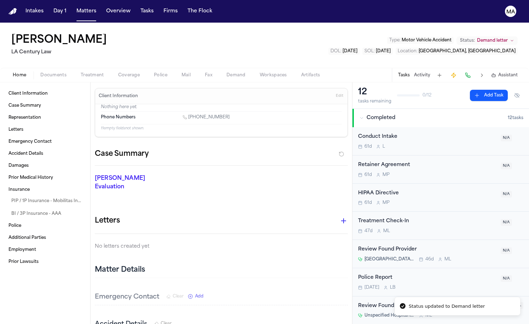
click at [212, 23] on div "Amber Anderson LA Century Law Type : Motor Vehicle Accident Status: Demand lett…" at bounding box center [264, 45] width 529 height 45
click at [74, 7] on button "Matters" at bounding box center [86, 11] width 25 height 13
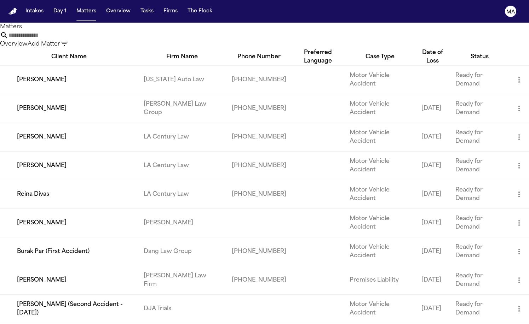
click at [94, 295] on td "[PERSON_NAME] (Second Accident - [DATE])" at bounding box center [69, 309] width 138 height 29
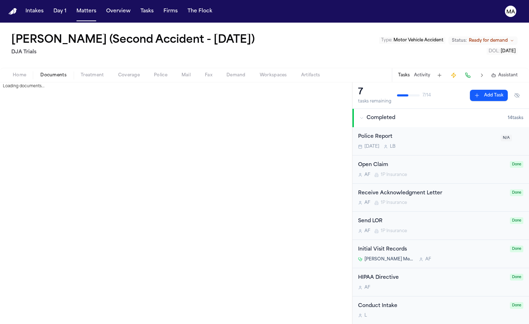
click at [40, 73] on span "Documents" at bounding box center [53, 76] width 26 height 6
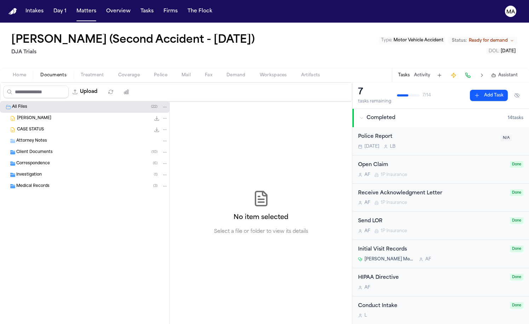
click at [60, 149] on div "Client Documents ( 10 )" at bounding box center [92, 152] width 152 height 6
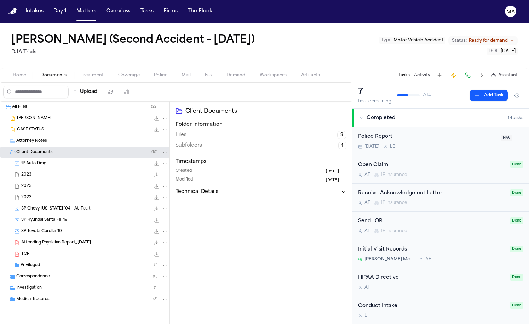
click at [50, 274] on div "Correspondence ( 6 )" at bounding box center [92, 277] width 152 height 6
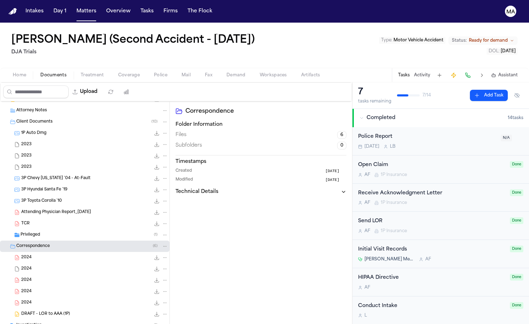
scroll to position [30, 0]
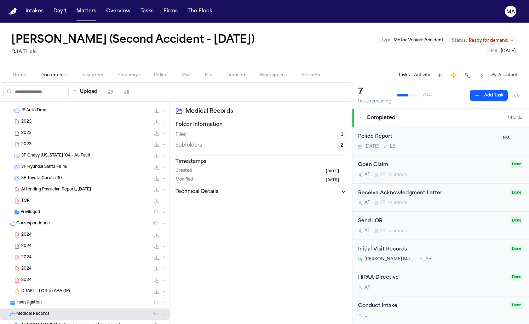
scroll to position [53, 0]
click at [174, 197] on div "Medical Records Folder Information Files 0 Subfolders 2 Timestamps Created 6 mo…" at bounding box center [261, 223] width 182 height 242
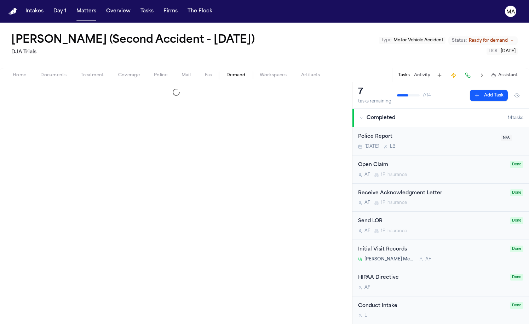
click at [226, 73] on span "Demand" at bounding box center [235, 76] width 19 height 6
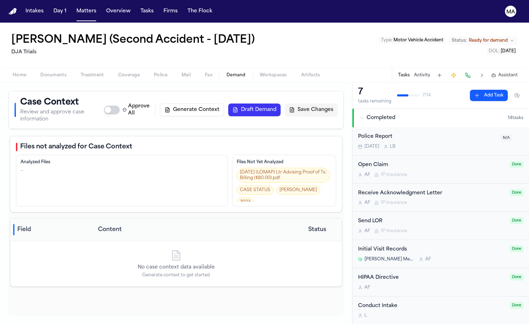
click at [281, 104] on button "Draft Demand" at bounding box center [254, 110] width 52 height 13
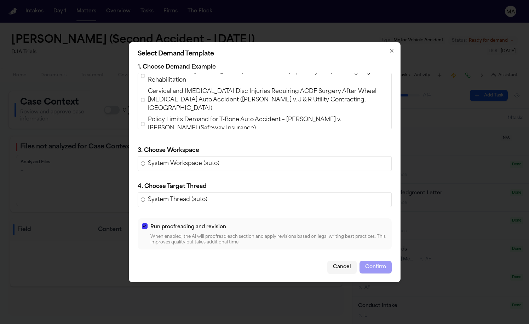
scroll to position [2, 0]
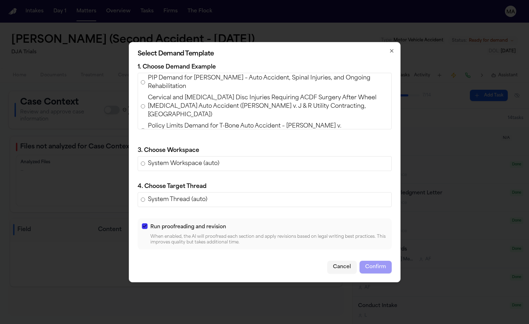
click at [242, 135] on span "Policy Limits Demand for T-Bone Auto Accident – Angelica Luna v. Noemi Andrade …" at bounding box center [268, 130] width 241 height 17
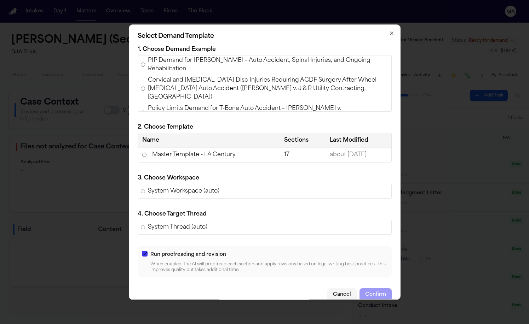
click at [223, 155] on td "Master Template - LA Century" at bounding box center [209, 155] width 142 height 15
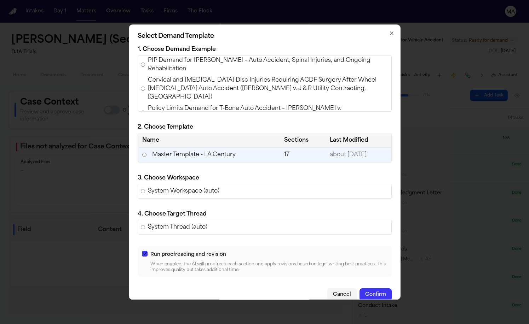
click at [359, 289] on button "Confirm" at bounding box center [375, 295] width 32 height 13
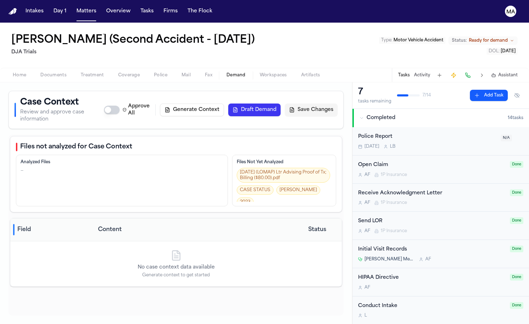
click at [224, 104] on button "Generate Context" at bounding box center [192, 110] width 64 height 13
click at [74, 8] on button "Matters" at bounding box center [86, 11] width 25 height 13
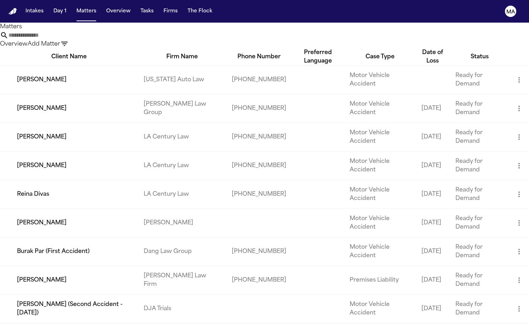
click at [69, 40] on icon "button" at bounding box center [64, 44] width 8 height 8
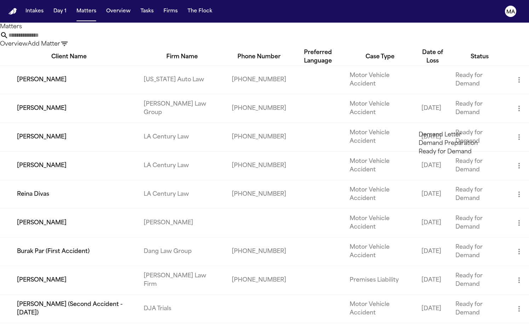
type input "******"
click at [453, 148] on li "Demand Preparation" at bounding box center [469, 143] width 100 height 8
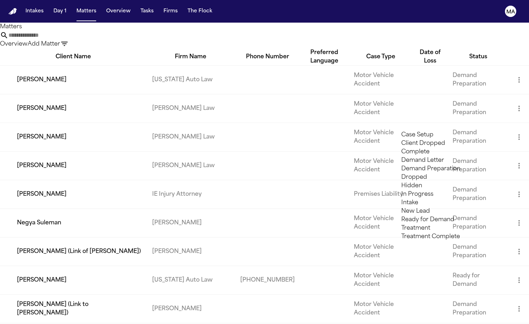
click at [274, 324] on div at bounding box center [264, 324] width 529 height 0
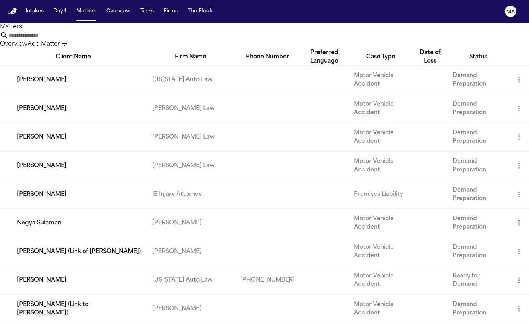
click at [161, 53] on div "Firm Name" at bounding box center [190, 57] width 88 height 8
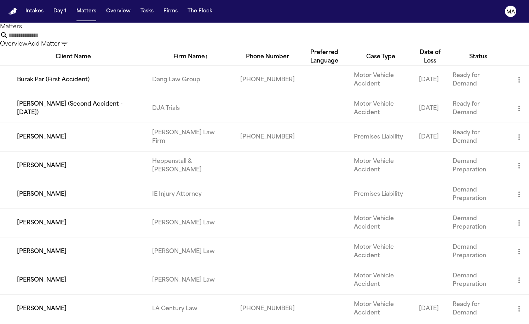
click at [55, 123] on td "[PERSON_NAME]" at bounding box center [73, 137] width 146 height 29
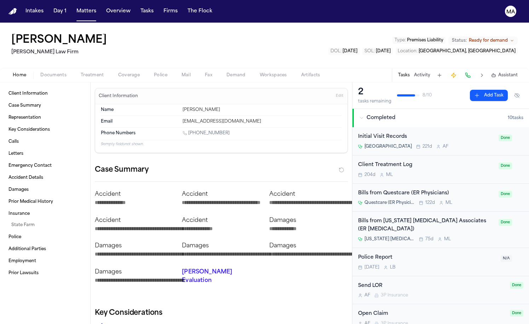
click at [508, 38] on span "Ready for demand" at bounding box center [488, 41] width 39 height 6
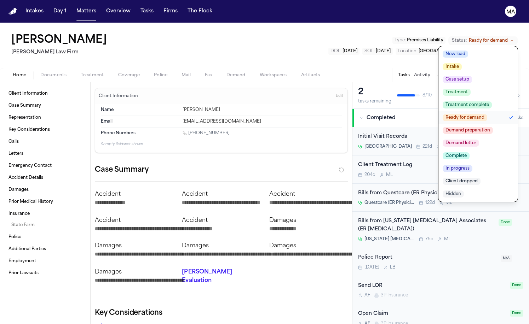
click at [469, 152] on span "Complete" at bounding box center [456, 155] width 27 height 7
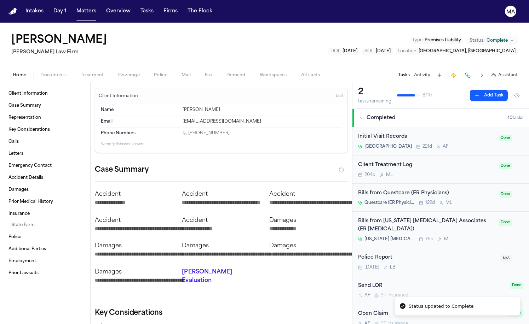
click at [306, 34] on div "Ronnie Mendez Hecht Law Firm Type : Premises Liability Status: Complete DOL : 2…" at bounding box center [264, 45] width 529 height 45
click at [74, 6] on button "Matters" at bounding box center [86, 11] width 25 height 13
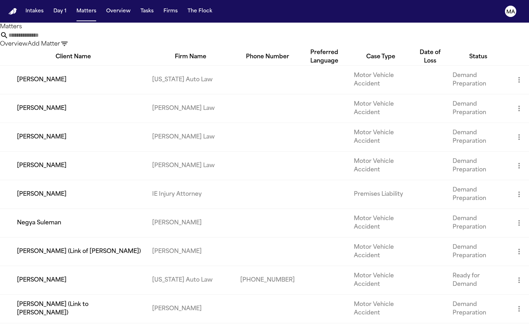
click at [159, 53] on div "Firm Name" at bounding box center [190, 57] width 88 height 8
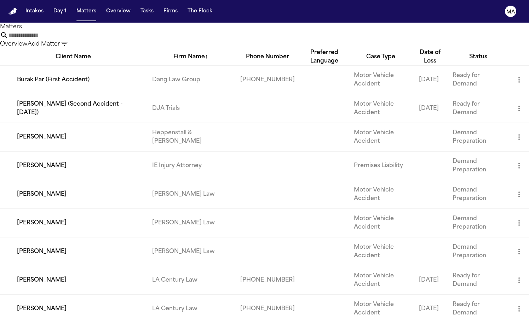
click at [72, 123] on td "[PERSON_NAME]" at bounding box center [73, 137] width 146 height 29
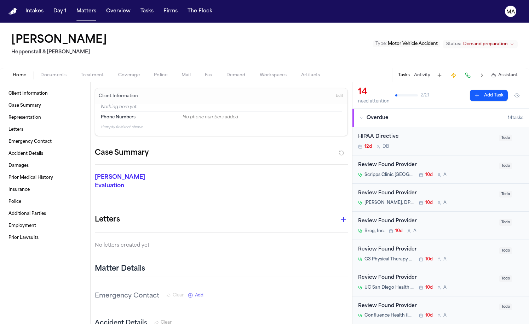
click at [40, 73] on span "Documents" at bounding box center [53, 76] width 26 height 6
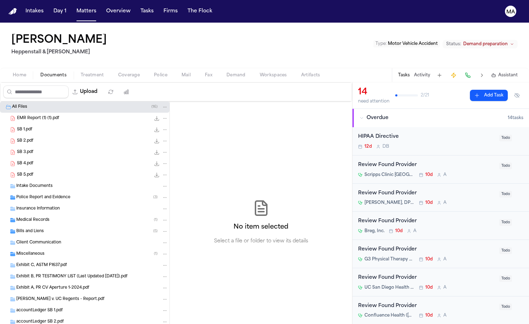
click at [207, 102] on div "No item selected Select a file or folder to view its details" at bounding box center [261, 223] width 182 height 242
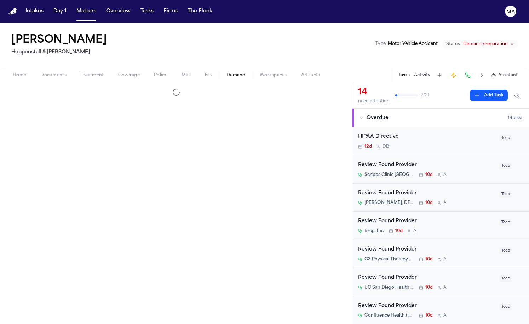
click at [226, 73] on span "Demand" at bounding box center [235, 76] width 19 height 6
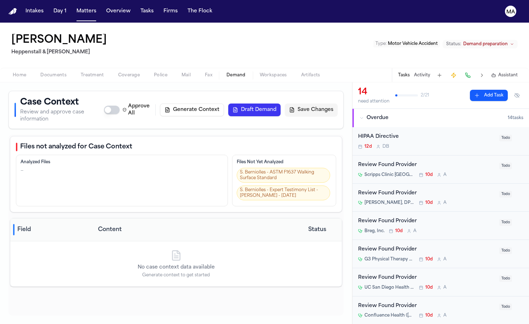
click at [224, 104] on button "Generate Context" at bounding box center [192, 110] width 64 height 13
click at [277, 224] on div "Files not analyzed for Case Context Analyzed Files — Files Not Yet Analyzed S. …" at bounding box center [175, 225] width 335 height 181
click at [265, 182] on div "Files not analyzed for Case Context Analyzed Files — Files Not Yet Analyzed S. …" at bounding box center [175, 225] width 335 height 181
click at [254, 223] on div "Files not analyzed for Case Context Analyzed Files — Files Not Yet Analyzed S. …" at bounding box center [175, 225] width 335 height 181
click at [292, 200] on div "Files not analyzed for Case Context Analyzed Files — Files Not Yet Analyzed S. …" at bounding box center [175, 225] width 335 height 181
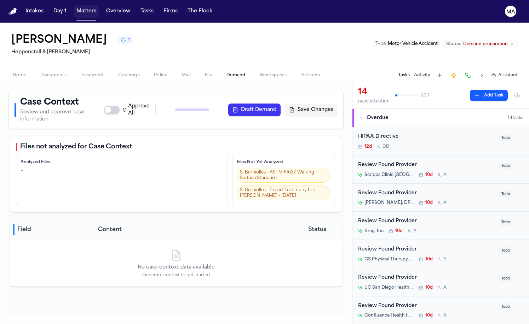
click at [74, 8] on button "Matters" at bounding box center [86, 11] width 25 height 13
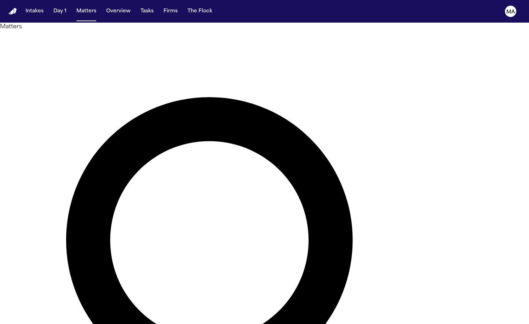
click at [368, 324] on div at bounding box center [264, 324] width 529 height 0
type input "*****"
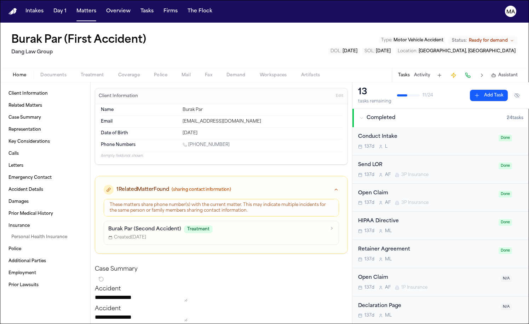
click at [226, 73] on span "Demand" at bounding box center [235, 76] width 19 height 6
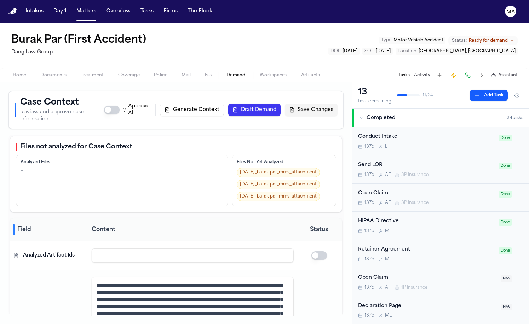
click at [260, 73] on span "Workspaces" at bounding box center [273, 76] width 27 height 6
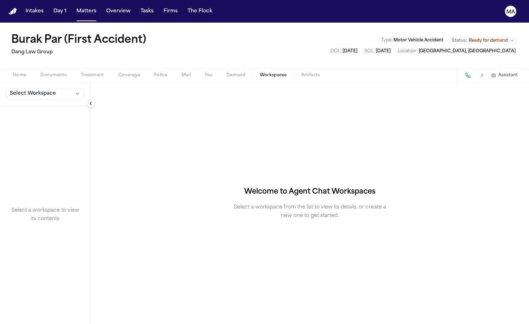
click at [31, 90] on span "Select Workspace" at bounding box center [33, 93] width 46 height 7
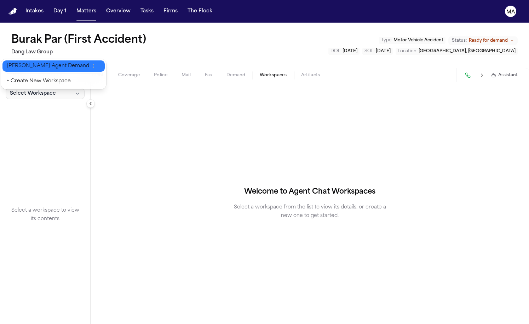
click at [29, 63] on span "[PERSON_NAME] Agent Demand" at bounding box center [48, 66] width 82 height 7
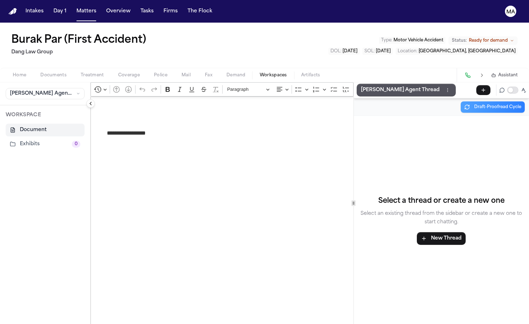
click at [226, 73] on span "Demand" at bounding box center [235, 76] width 19 height 6
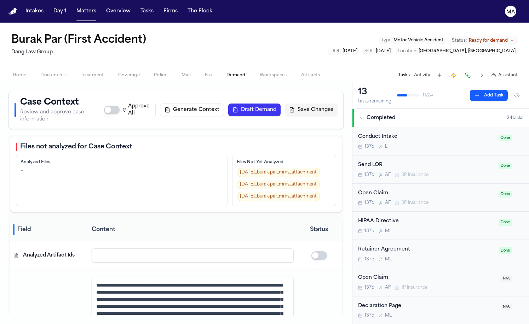
click at [224, 104] on button "Generate Context" at bounding box center [192, 110] width 64 height 13
